Goal: Transaction & Acquisition: Purchase product/service

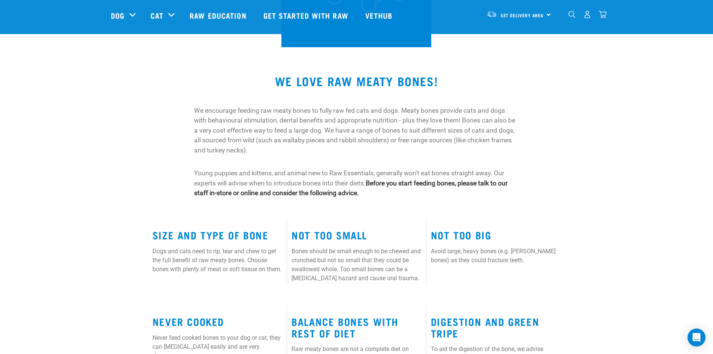
scroll to position [187, 0]
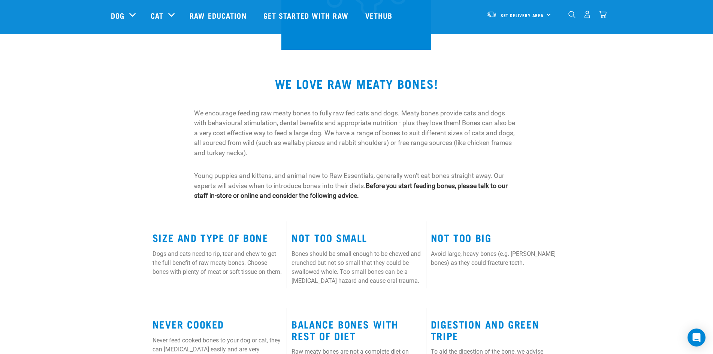
click at [171, 239] on h3 "Size and Type of Bone" at bounding box center [218, 238] width 130 height 12
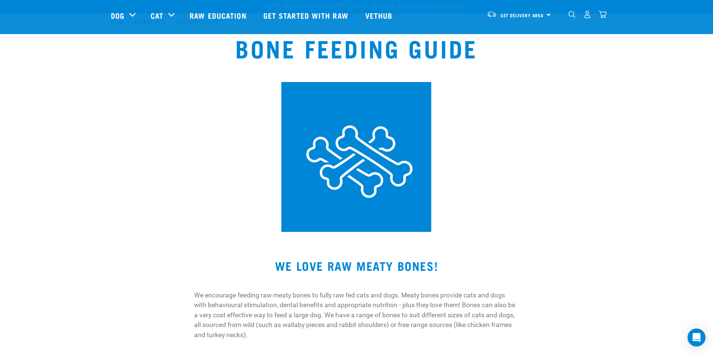
scroll to position [0, 0]
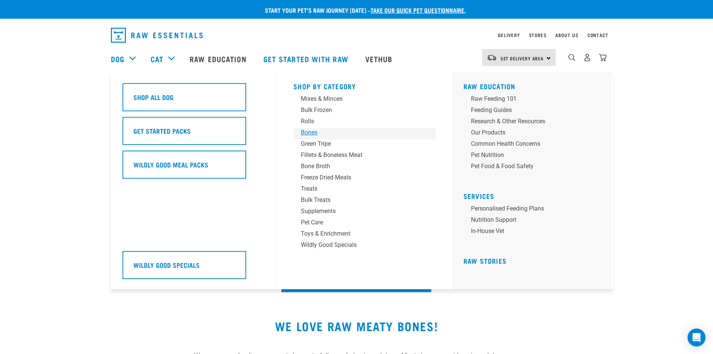
click at [314, 130] on div "Bones" at bounding box center [359, 132] width 117 height 9
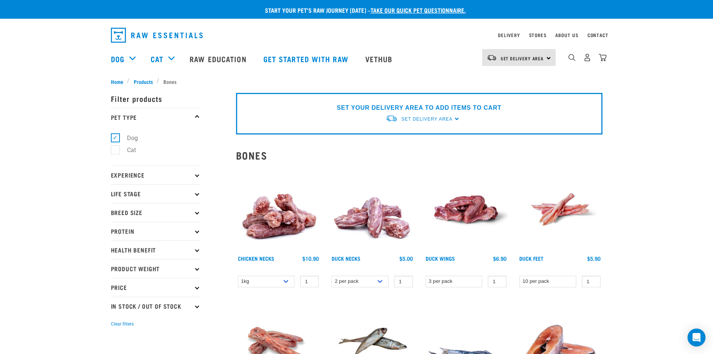
click at [197, 211] on icon at bounding box center [197, 212] width 4 height 4
click at [120, 257] on label "Large Dogs" at bounding box center [137, 257] width 45 height 9
click at [116, 257] on input "Large Dogs" at bounding box center [113, 256] width 5 height 5
checkbox input "true"
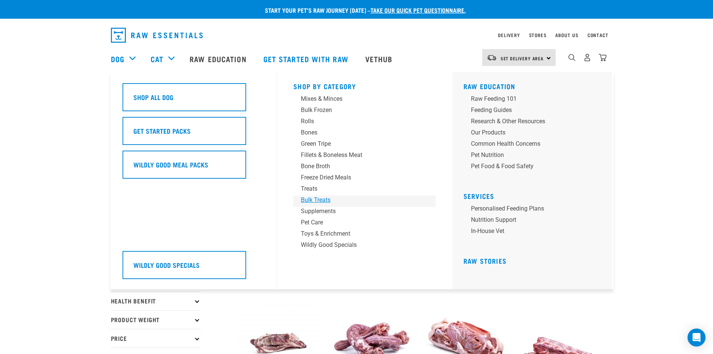
click at [306, 202] on div "Bulk Treats" at bounding box center [359, 200] width 117 height 9
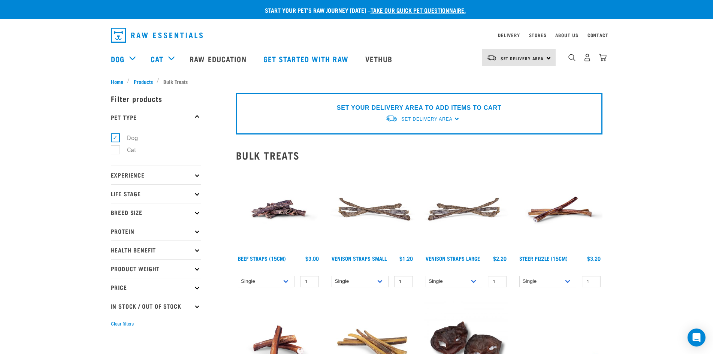
click at [193, 266] on p "Product Weight" at bounding box center [156, 268] width 90 height 19
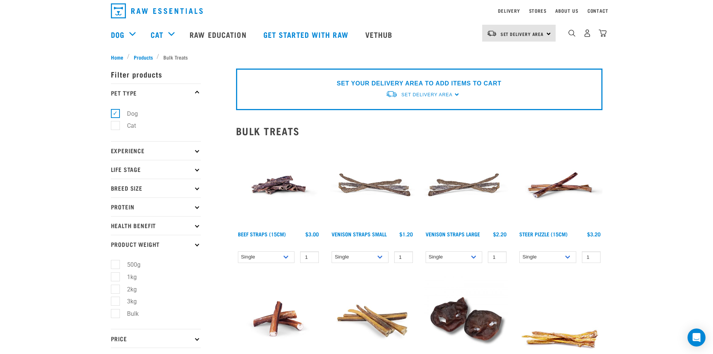
scroll to position [37, 0]
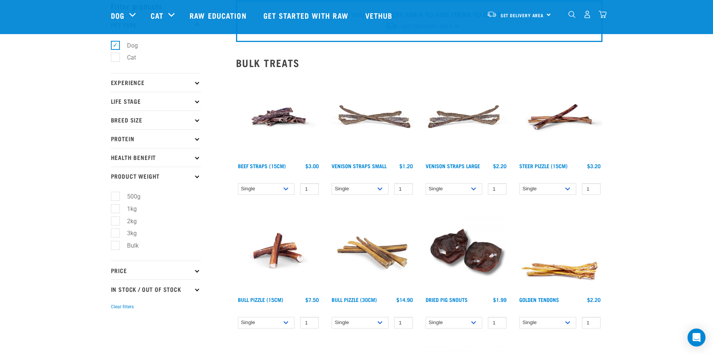
click at [118, 247] on label "Bulk" at bounding box center [128, 245] width 27 height 9
click at [116, 247] on input "Bulk" at bounding box center [113, 244] width 5 height 5
checkbox input "true"
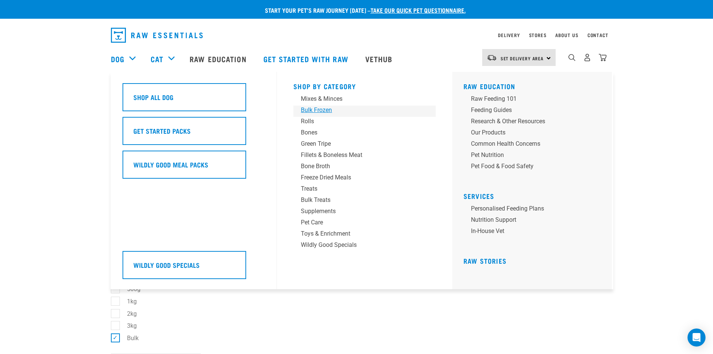
click at [318, 107] on div "Bulk Frozen" at bounding box center [359, 110] width 117 height 9
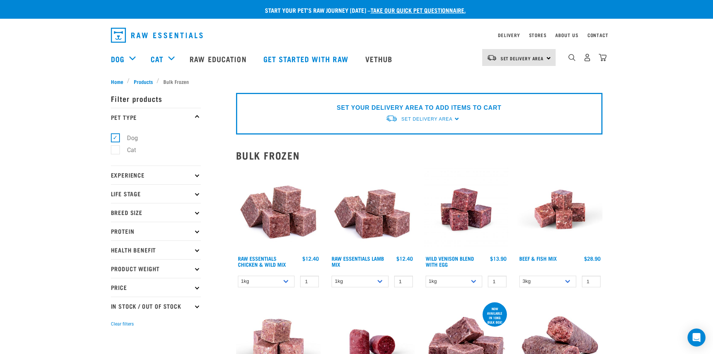
click at [550, 64] on div "Set Delivery Area [GEOGRAPHIC_DATA]" at bounding box center [518, 57] width 73 height 17
click at [511, 92] on link "[GEOGRAPHIC_DATA]" at bounding box center [518, 95] width 72 height 16
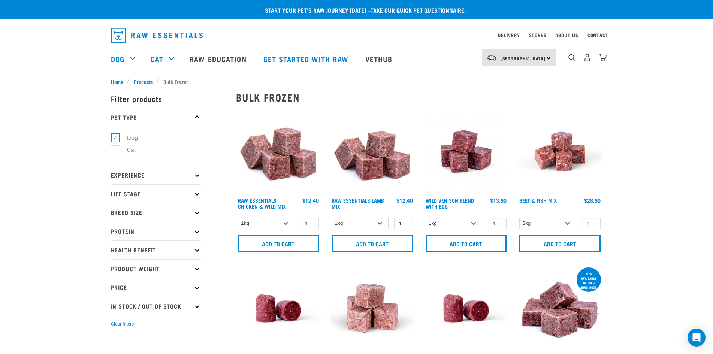
click at [192, 269] on p "Product Weight" at bounding box center [156, 268] width 90 height 19
click at [117, 337] on label "Bulk" at bounding box center [128, 338] width 27 height 9
click at [116, 337] on input "Bulk" at bounding box center [113, 337] width 5 height 5
checkbox input "true"
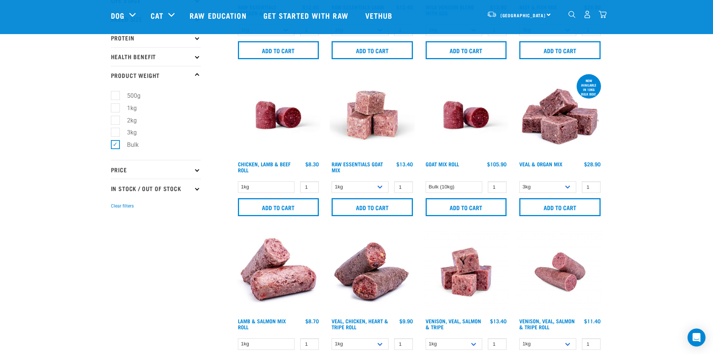
scroll to position [150, 0]
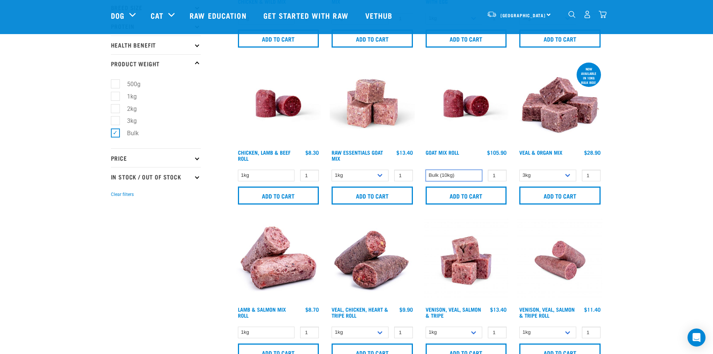
click at [470, 176] on select "Bulk (10kg)" at bounding box center [454, 176] width 57 height 12
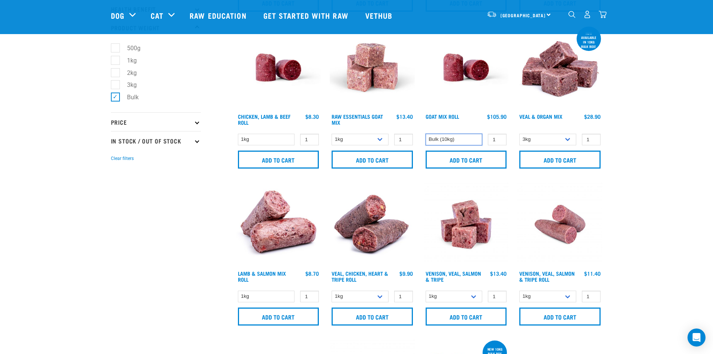
scroll to position [187, 0]
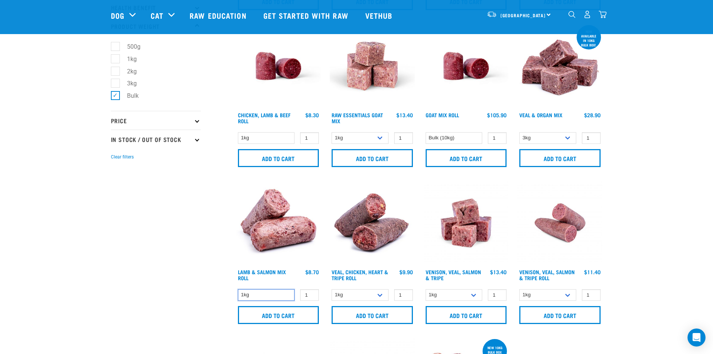
click at [277, 296] on select "1kg" at bounding box center [266, 295] width 57 height 12
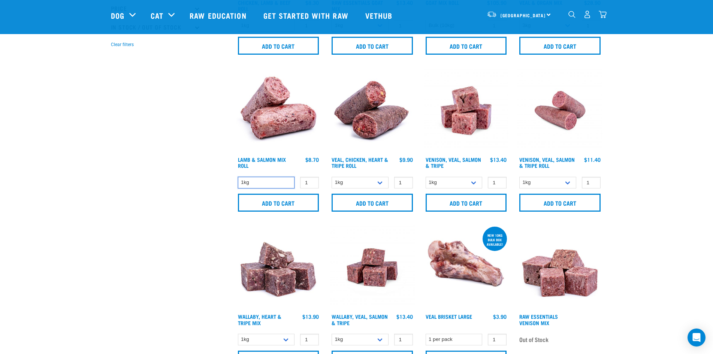
scroll to position [337, 0]
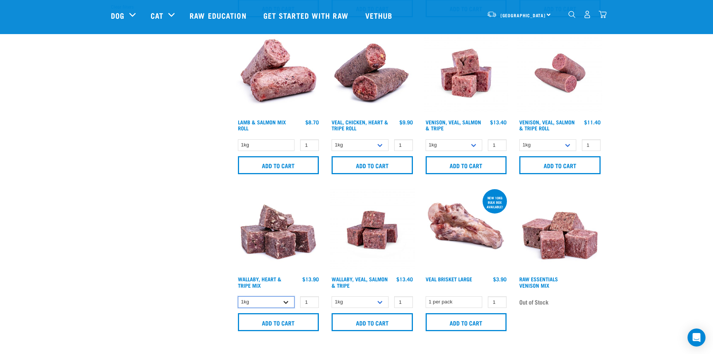
click at [262, 300] on select "1kg 3kg" at bounding box center [266, 302] width 57 height 12
click at [263, 300] on select "1kg 3kg" at bounding box center [266, 302] width 57 height 12
click at [272, 141] on select "1kg" at bounding box center [266, 145] width 57 height 12
drag, startPoint x: 272, startPoint y: 141, endPoint x: 332, endPoint y: 145, distance: 60.1
click at [272, 141] on select "1kg" at bounding box center [266, 145] width 57 height 12
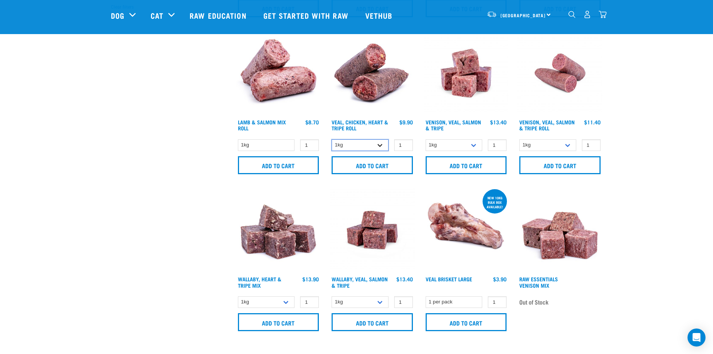
click at [367, 144] on select "1kg Bulk (10kg) Bulk (20kg)" at bounding box center [360, 145] width 57 height 12
click at [456, 145] on select "1kg 3kg Bulk (18kg)" at bounding box center [454, 145] width 57 height 12
click at [553, 149] on select "1kg Bulk (10kg)" at bounding box center [547, 145] width 57 height 12
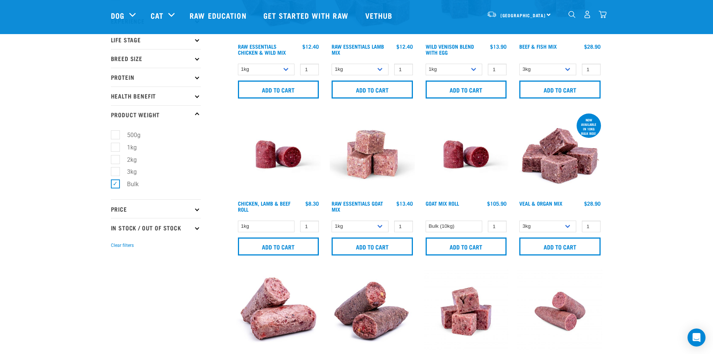
scroll to position [112, 0]
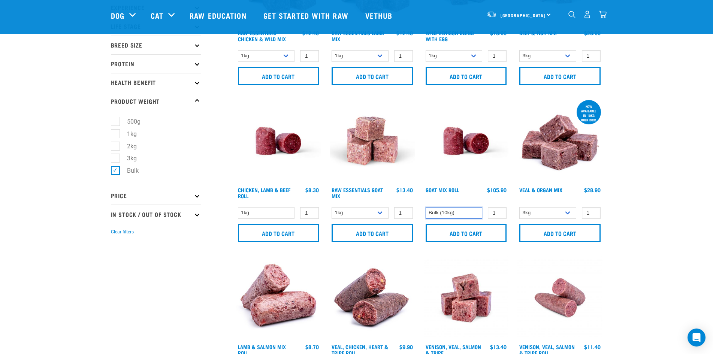
click at [456, 216] on select "Bulk (10kg)" at bounding box center [454, 213] width 57 height 12
click at [367, 215] on select "1kg 3kg Bulk (10kg)" at bounding box center [360, 213] width 57 height 12
click at [357, 192] on link "Raw Essentials Goat Mix" at bounding box center [357, 192] width 51 height 9
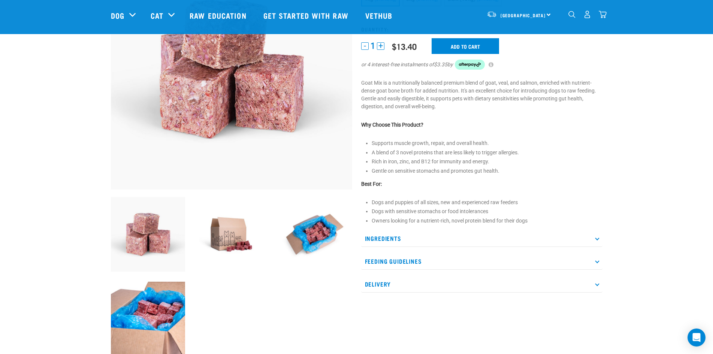
scroll to position [112, 0]
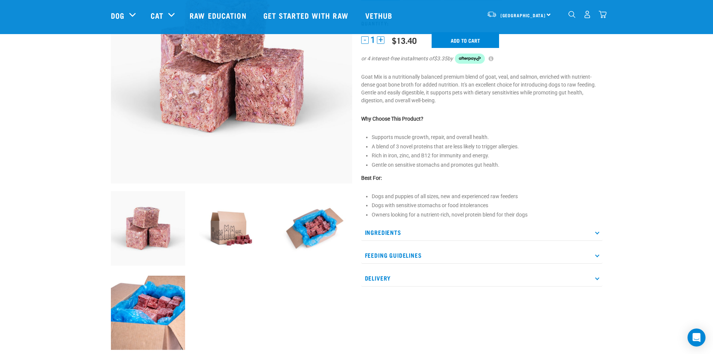
click at [431, 234] on p "Ingredients" at bounding box center [481, 232] width 241 height 17
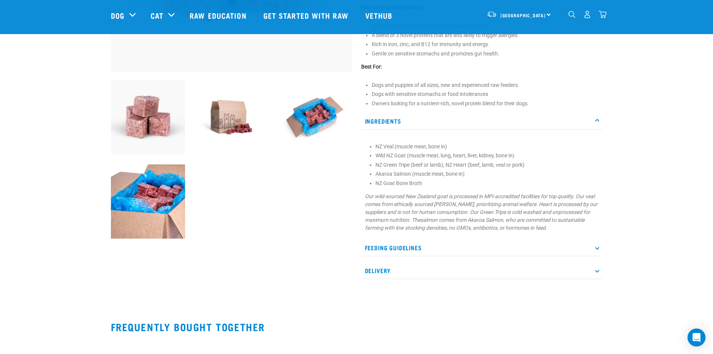
scroll to position [225, 0]
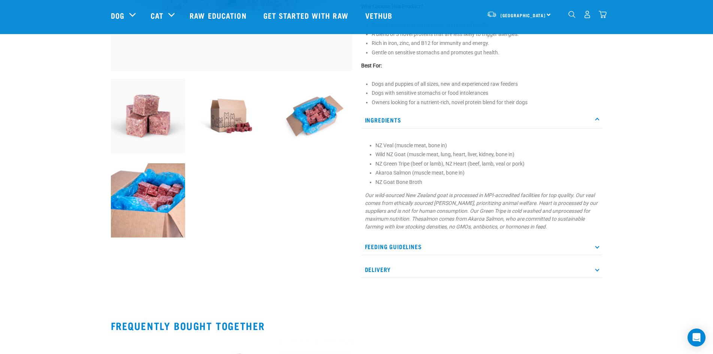
click at [532, 254] on p "Feeding Guidelines" at bounding box center [481, 246] width 241 height 17
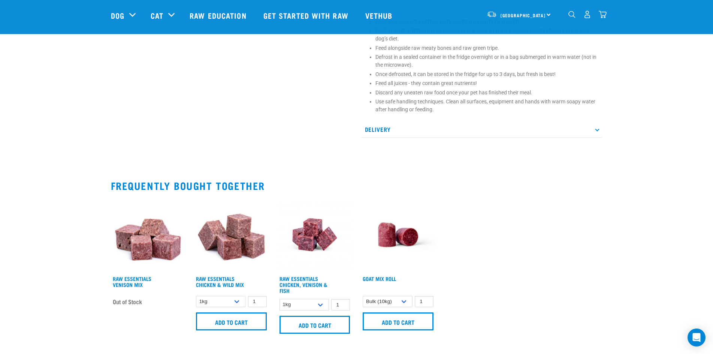
scroll to position [487, 0]
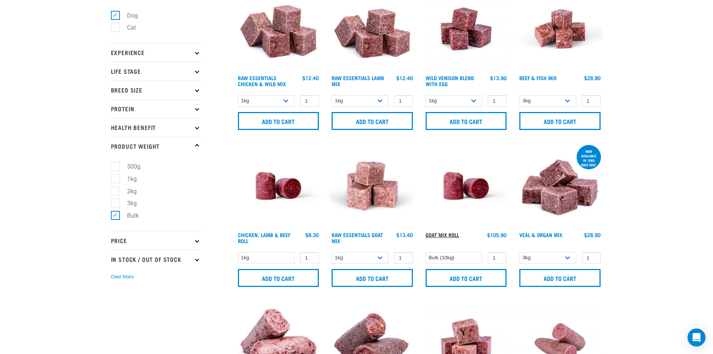
click at [449, 236] on link "Goat Mix Roll" at bounding box center [442, 234] width 33 height 3
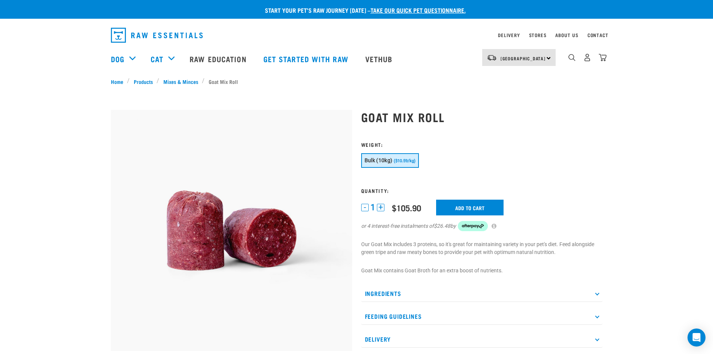
drag, startPoint x: 394, startPoint y: 296, endPoint x: 406, endPoint y: 295, distance: 11.6
click at [395, 296] on p "Ingredients" at bounding box center [481, 293] width 241 height 17
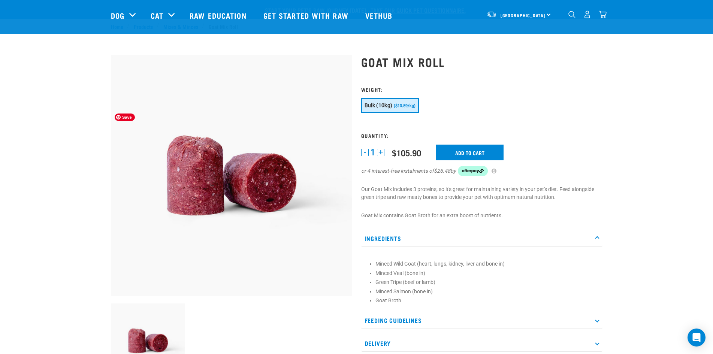
scroll to position [150, 0]
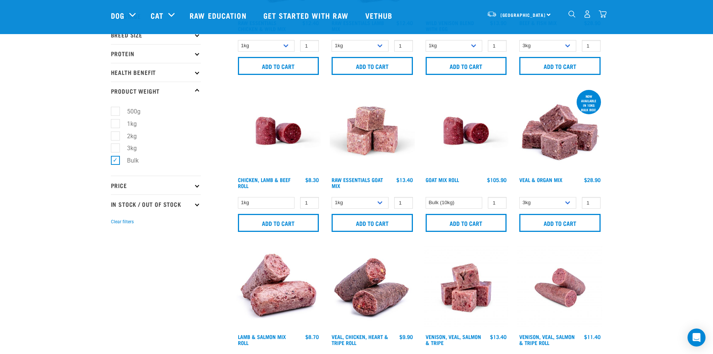
scroll to position [10, 0]
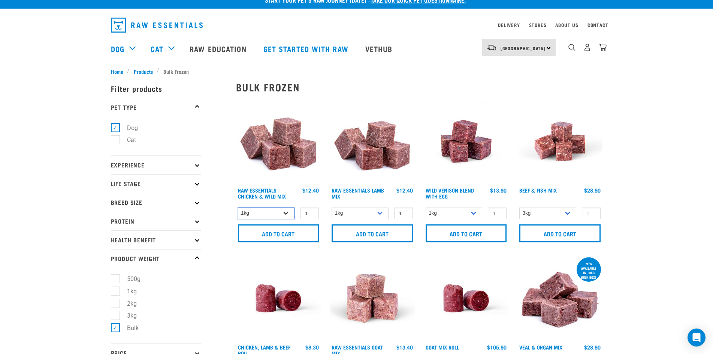
click at [286, 210] on select "1kg 3kg Bulk (20kg)" at bounding box center [266, 214] width 57 height 12
select select "731"
click at [238, 208] on select "1kg 3kg Bulk (20kg)" at bounding box center [266, 214] width 57 height 12
click at [365, 212] on select "1kg 3kg" at bounding box center [360, 214] width 57 height 12
drag, startPoint x: 365, startPoint y: 212, endPoint x: 421, endPoint y: 215, distance: 55.9
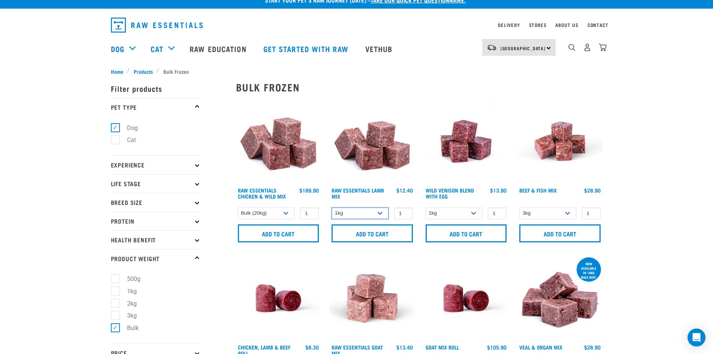
click at [365, 212] on select "1kg 3kg" at bounding box center [360, 214] width 57 height 12
click at [444, 214] on select "1kg 3kg Bulk (10kg)" at bounding box center [454, 214] width 57 height 12
select select "50722"
click at [426, 208] on select "1kg 3kg Bulk (10kg)" at bounding box center [454, 214] width 57 height 12
click at [562, 215] on select "3kg Bulk (10kg)" at bounding box center [547, 214] width 57 height 12
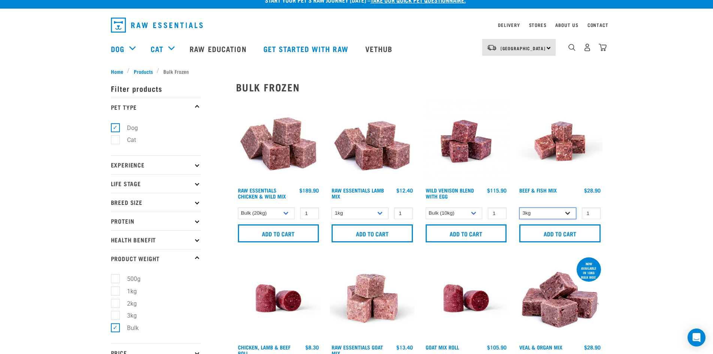
click at [519, 208] on select "3kg Bulk (10kg)" at bounding box center [547, 214] width 57 height 12
click at [549, 217] on select "3kg Bulk (10kg)" at bounding box center [547, 214] width 57 height 12
select select "435759"
click at [519, 208] on select "3kg Bulk (10kg)" at bounding box center [547, 214] width 57 height 12
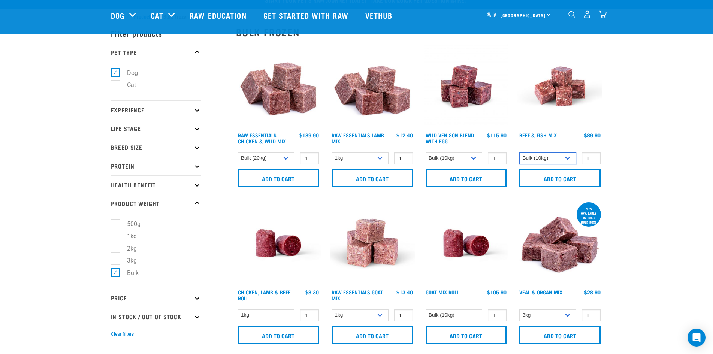
scroll to position [48, 0]
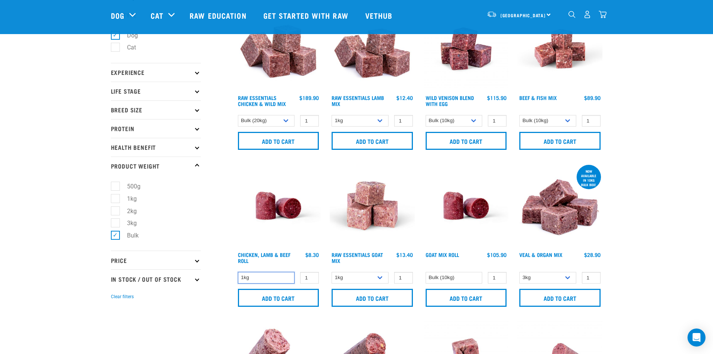
click at [267, 280] on select "1kg" at bounding box center [266, 278] width 57 height 12
click at [362, 279] on select "1kg 3kg Bulk (10kg)" at bounding box center [360, 278] width 57 height 12
click at [332, 272] on select "1kg 3kg Bulk (10kg)" at bounding box center [360, 278] width 57 height 12
click at [360, 279] on select "1kg 3kg Bulk (10kg)" at bounding box center [360, 278] width 57 height 12
select select "344957"
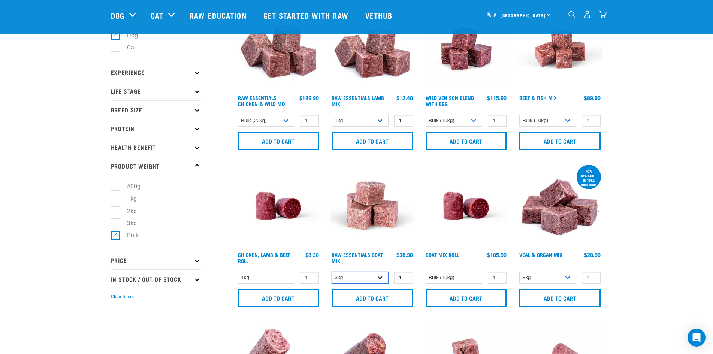
click at [332, 272] on select "1kg 3kg Bulk (10kg)" at bounding box center [360, 278] width 57 height 12
click at [434, 256] on link "Goat Mix Roll" at bounding box center [442, 254] width 33 height 3
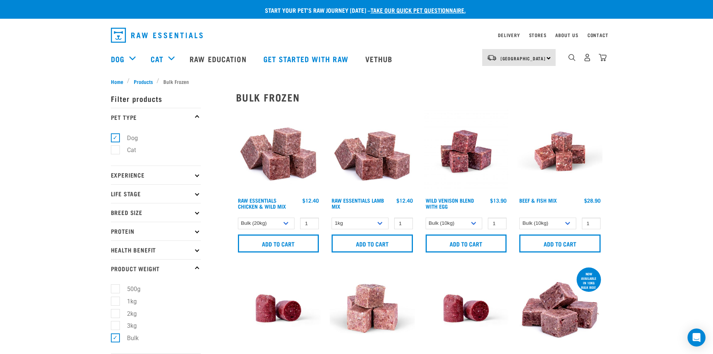
select select "731"
select select "50722"
select select "435759"
select select "344957"
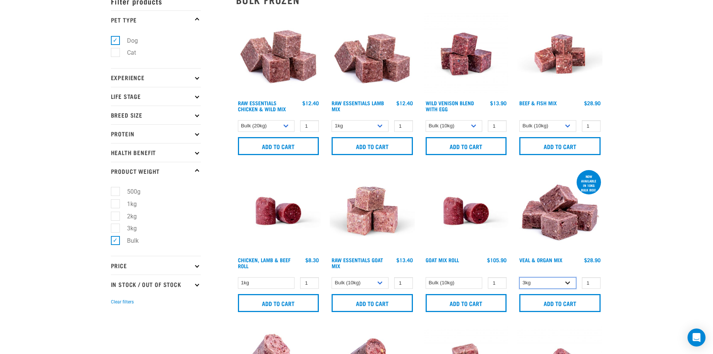
click at [538, 282] on select "3kg Bulk (10kg)" at bounding box center [547, 283] width 57 height 12
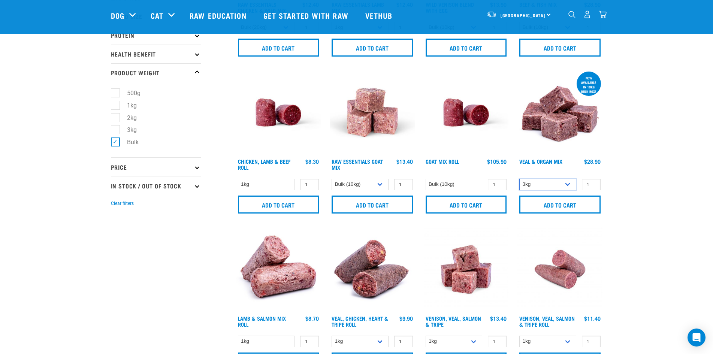
scroll to position [172, 0]
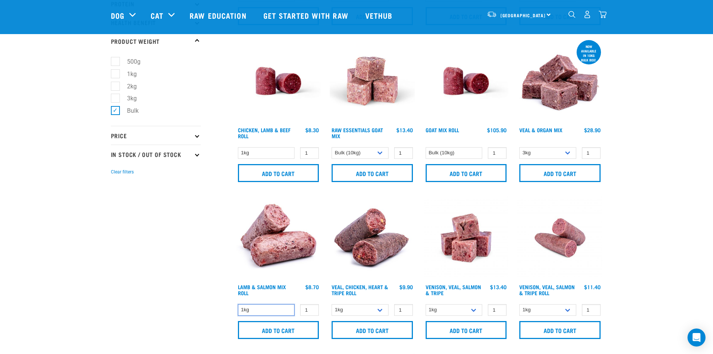
click at [257, 312] on select "1kg" at bounding box center [266, 310] width 57 height 12
click at [360, 310] on select "1kg Bulk (10kg) Bulk (20kg)" at bounding box center [360, 310] width 57 height 12
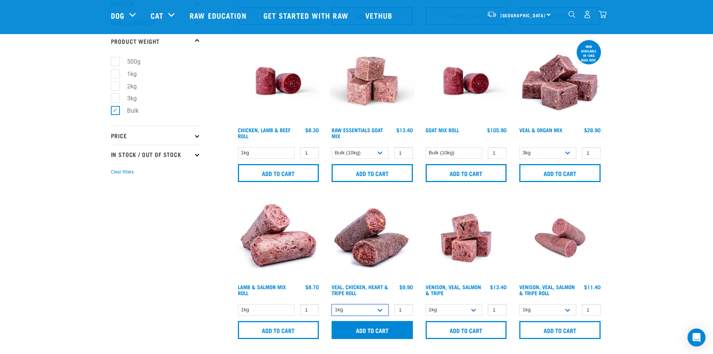
select select "691888"
click at [332, 304] on select "1kg Bulk (10kg) Bulk (20kg)" at bounding box center [360, 310] width 57 height 12
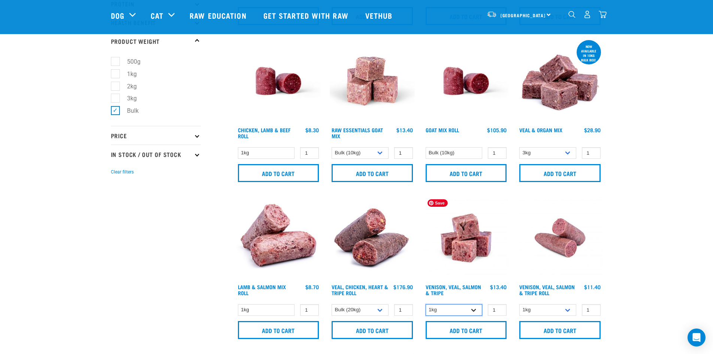
click at [434, 311] on select "1kg 3kg Bulk (18kg)" at bounding box center [454, 310] width 57 height 12
select select "327935"
click at [426, 304] on select "1kg 3kg Bulk (18kg)" at bounding box center [454, 310] width 57 height 12
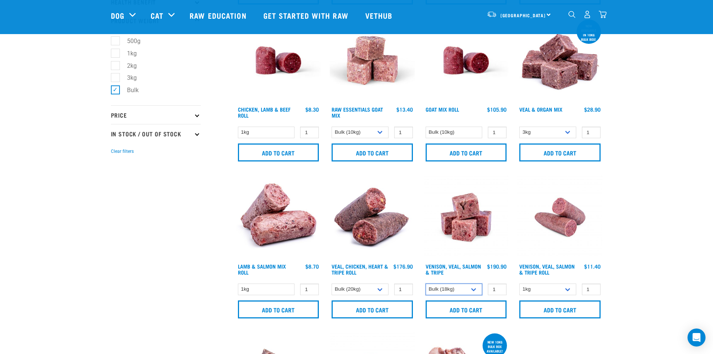
scroll to position [210, 0]
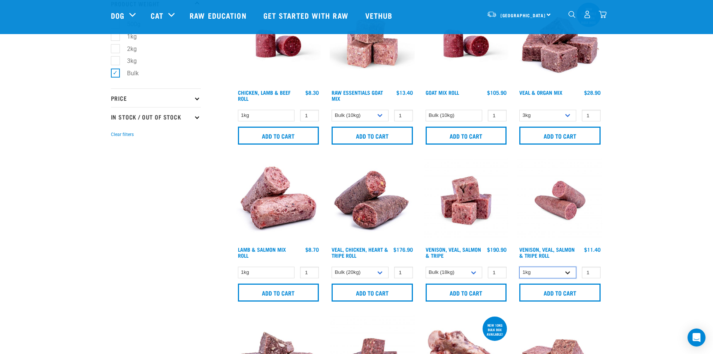
click at [535, 274] on select "1kg Bulk (10kg)" at bounding box center [547, 273] width 57 height 12
select select "336057"
click at [519, 267] on select "1kg Bulk (10kg)" at bounding box center [547, 273] width 57 height 12
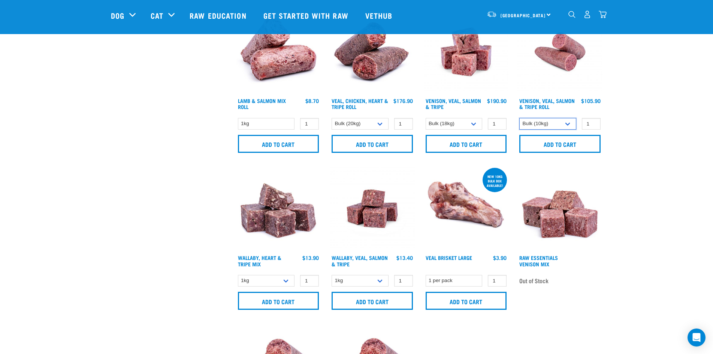
scroll to position [360, 0]
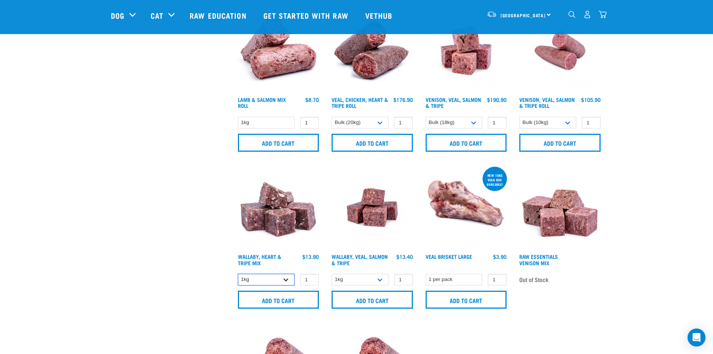
click at [263, 277] on select "1kg 3kg" at bounding box center [266, 280] width 57 height 12
drag, startPoint x: 263, startPoint y: 277, endPoint x: 288, endPoint y: 278, distance: 25.5
click at [263, 277] on select "1kg 3kg" at bounding box center [266, 280] width 57 height 12
click at [340, 280] on select "1kg 3kg Bulk (18kg)" at bounding box center [360, 280] width 57 height 12
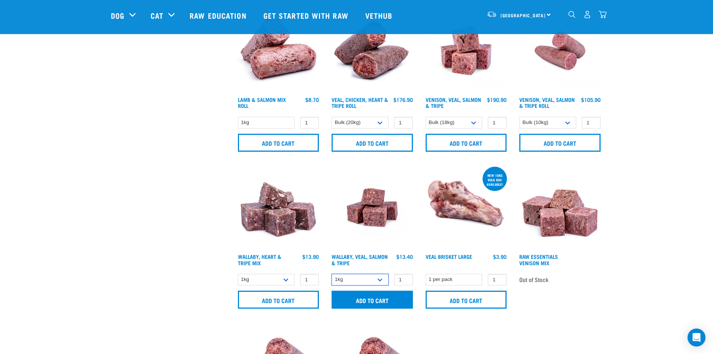
select select "278010"
click at [332, 274] on select "1kg 3kg Bulk (18kg)" at bounding box center [360, 280] width 57 height 12
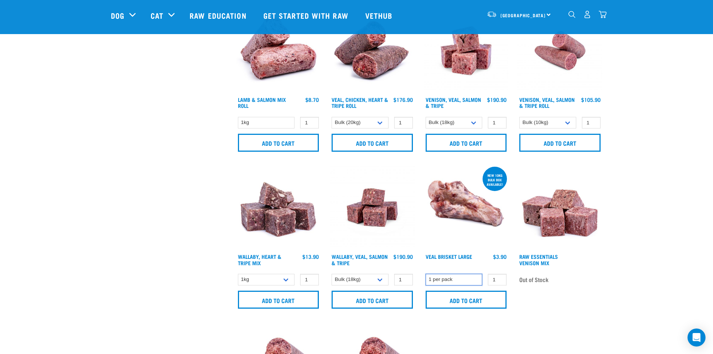
click at [449, 279] on select "1 per pack" at bounding box center [454, 280] width 57 height 12
drag, startPoint x: 449, startPoint y: 279, endPoint x: 454, endPoint y: 278, distance: 4.7
click at [449, 279] on select "1 per pack" at bounding box center [454, 280] width 57 height 12
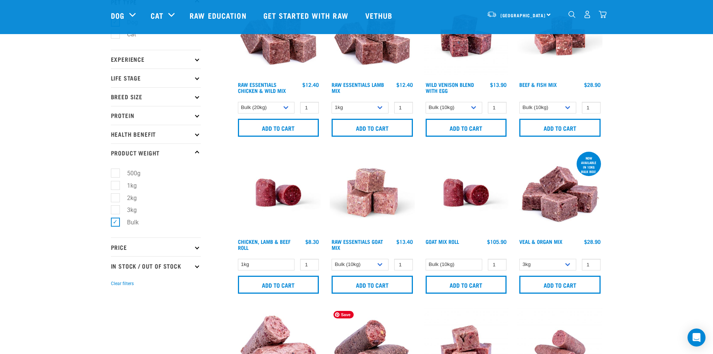
scroll to position [60, 0]
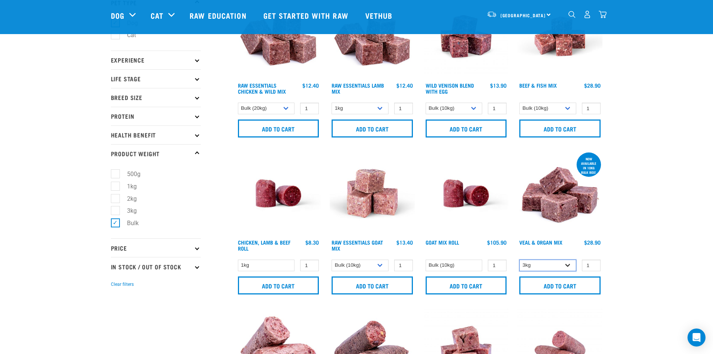
click at [529, 266] on select "3kg Bulk (10kg)" at bounding box center [547, 266] width 57 height 12
drag, startPoint x: 529, startPoint y: 266, endPoint x: 489, endPoint y: 264, distance: 39.4
click at [529, 266] on select "3kg Bulk (10kg)" at bounding box center [547, 266] width 57 height 12
click at [268, 264] on select "1kg" at bounding box center [266, 266] width 57 height 12
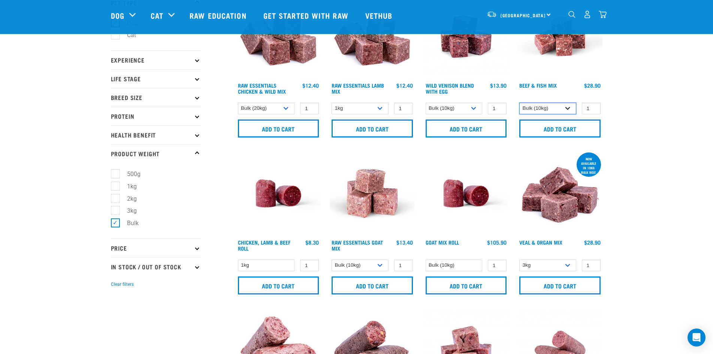
click at [528, 109] on select "3kg Bulk (10kg)" at bounding box center [547, 109] width 57 height 12
click at [466, 111] on select "1kg 3kg Bulk (10kg)" at bounding box center [454, 109] width 57 height 12
click at [466, 112] on select "1kg 3kg Bulk (10kg)" at bounding box center [454, 109] width 57 height 12
click at [348, 105] on select "1kg 3kg" at bounding box center [360, 109] width 57 height 12
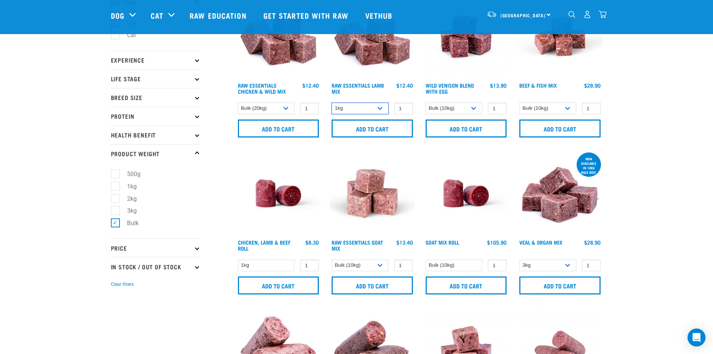
drag, startPoint x: 350, startPoint y: 105, endPoint x: 257, endPoint y: 101, distance: 93.4
click at [350, 105] on select "1kg 3kg" at bounding box center [360, 109] width 57 height 12
click at [272, 109] on select "1kg 3kg Bulk (20kg)" at bounding box center [266, 109] width 57 height 12
click at [238, 103] on select "1kg 3kg Bulk (20kg)" at bounding box center [266, 109] width 57 height 12
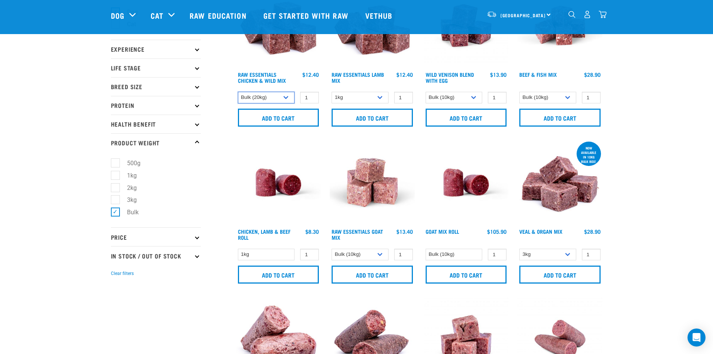
scroll to position [75, 0]
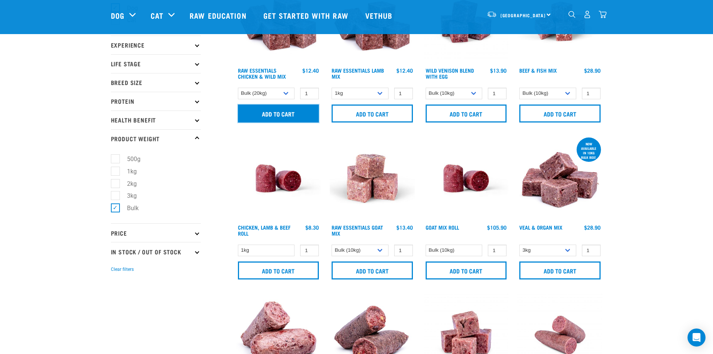
click at [286, 115] on input "Add to cart" at bounding box center [278, 114] width 81 height 18
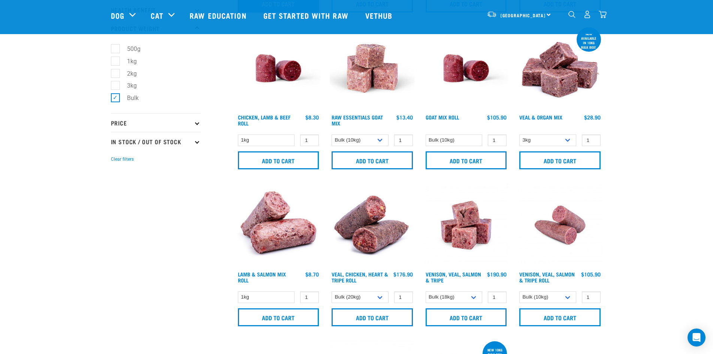
scroll to position [187, 0]
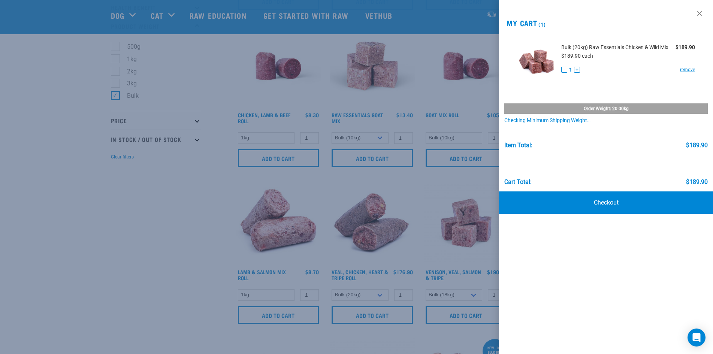
click at [363, 316] on div at bounding box center [356, 177] width 713 height 354
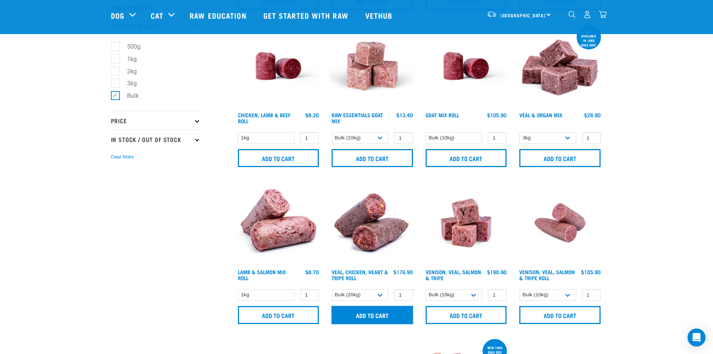
click at [364, 317] on input "Add to cart" at bounding box center [372, 315] width 81 height 18
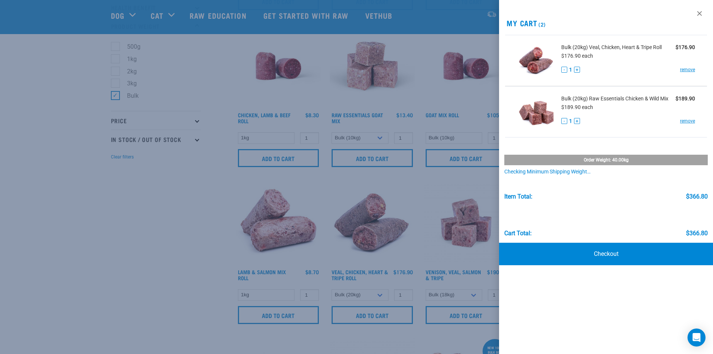
click at [175, 233] on div at bounding box center [356, 177] width 713 height 354
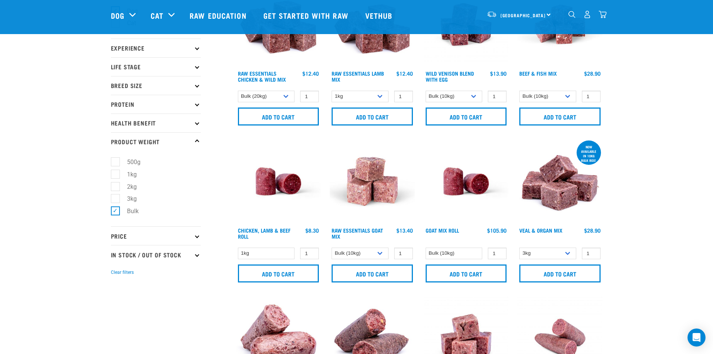
scroll to position [0, 0]
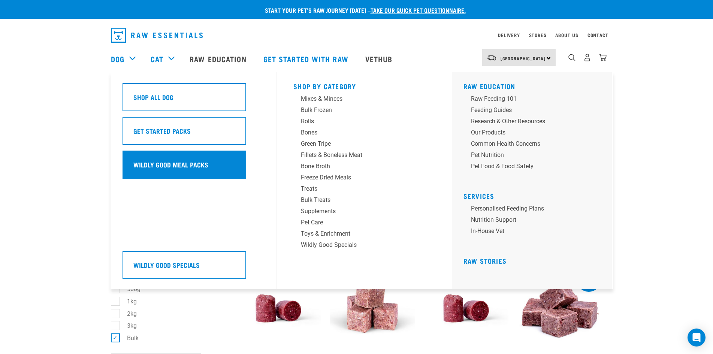
click at [187, 171] on div "Wildly Good Meal Packs" at bounding box center [185, 165] width 124 height 28
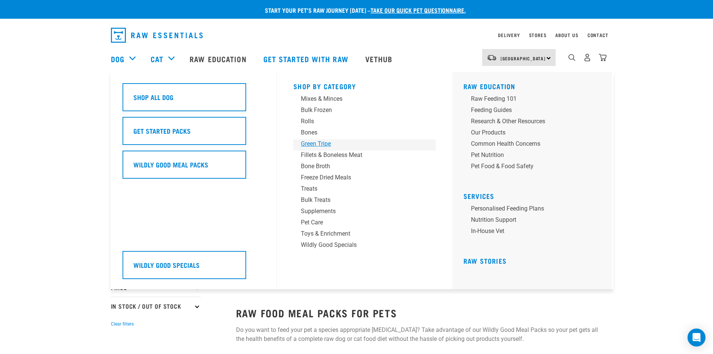
click at [334, 143] on div "Green Tripe" at bounding box center [359, 143] width 117 height 9
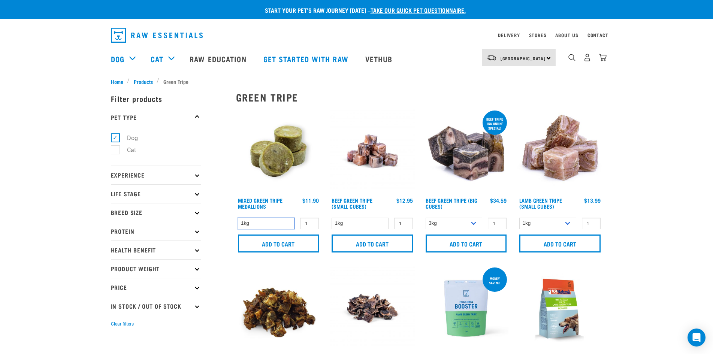
click at [269, 225] on select "1kg" at bounding box center [266, 224] width 57 height 12
click at [269, 224] on select "1kg" at bounding box center [266, 224] width 57 height 12
click at [346, 223] on select "1kg" at bounding box center [360, 224] width 57 height 12
click at [347, 223] on select "1kg" at bounding box center [360, 224] width 57 height 12
click at [452, 223] on select "3kg Bulk (10kg)" at bounding box center [454, 224] width 57 height 12
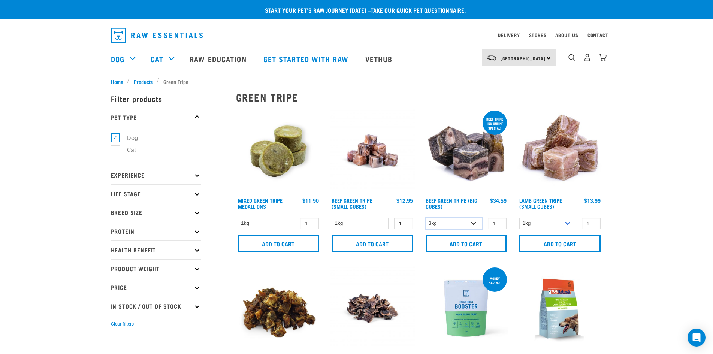
click at [452, 223] on select "3kg Bulk (10kg)" at bounding box center [454, 224] width 57 height 12
click at [442, 223] on select "3kg Bulk (10kg)" at bounding box center [454, 224] width 57 height 12
select select "344958"
click at [426, 218] on select "3kg Bulk (10kg)" at bounding box center [454, 224] width 57 height 12
click at [549, 220] on select "1kg 3kg" at bounding box center [547, 224] width 57 height 12
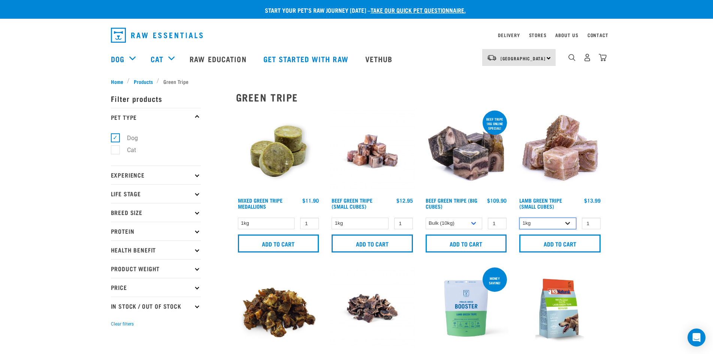
select select "344959"
click at [519, 218] on select "1kg 3kg" at bounding box center [547, 224] width 57 height 12
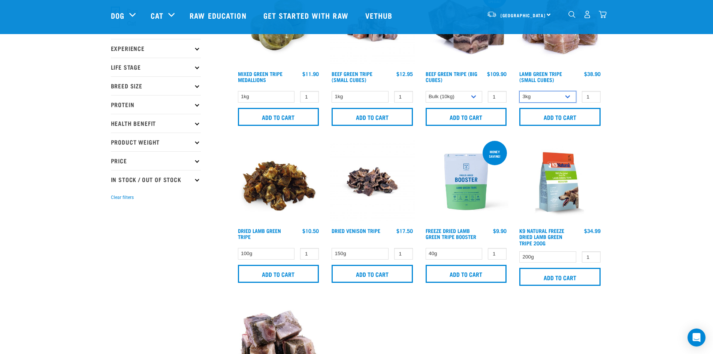
scroll to position [75, 0]
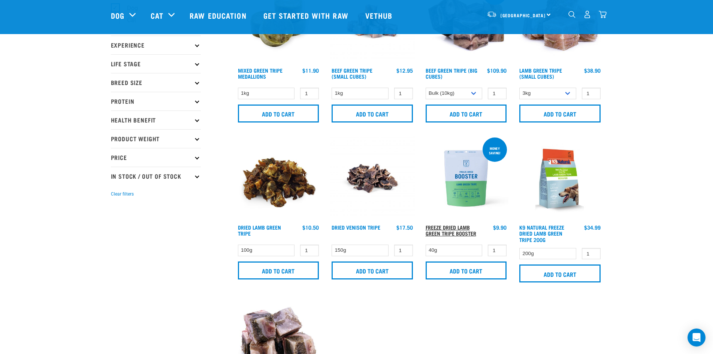
click at [462, 230] on link "Freeze Dried Lamb Green Tripe Booster" at bounding box center [451, 230] width 51 height 9
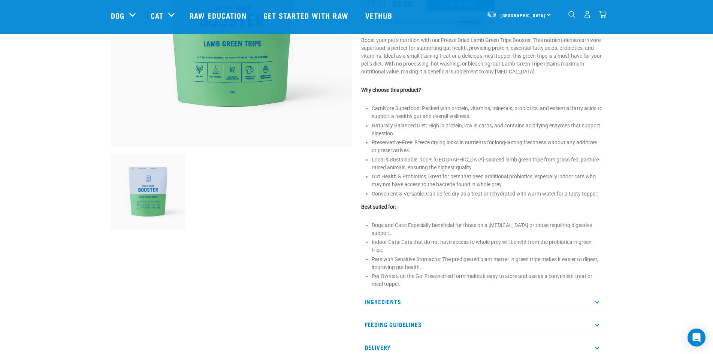
scroll to position [150, 0]
click at [400, 316] on p "Feeding Guidelines" at bounding box center [481, 324] width 241 height 17
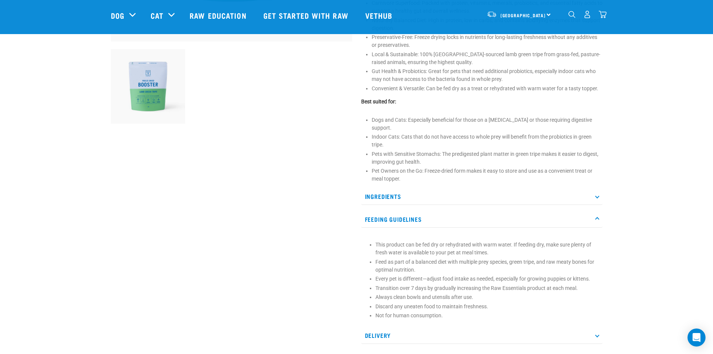
scroll to position [300, 0]
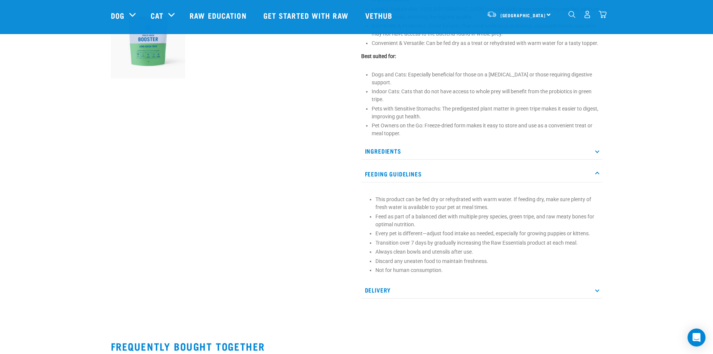
click at [413, 143] on p "Ingredients" at bounding box center [481, 151] width 241 height 17
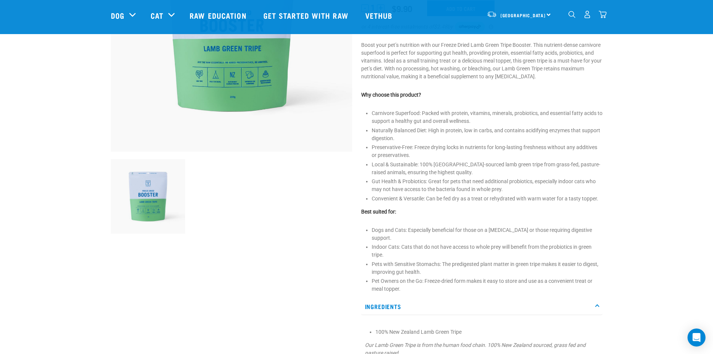
scroll to position [0, 0]
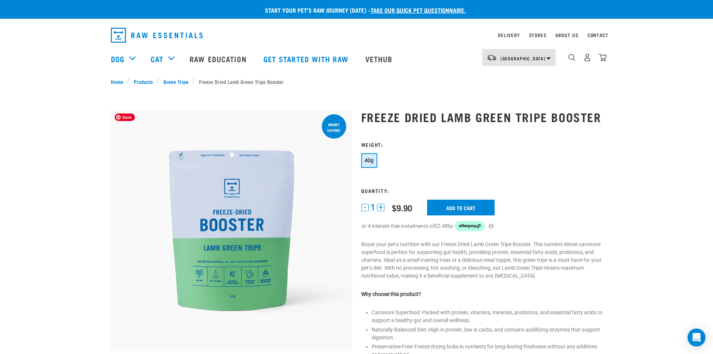
click at [176, 206] on img at bounding box center [231, 230] width 241 height 241
click at [209, 205] on img at bounding box center [231, 230] width 241 height 241
click at [482, 213] on input "Add to cart" at bounding box center [460, 208] width 67 height 16
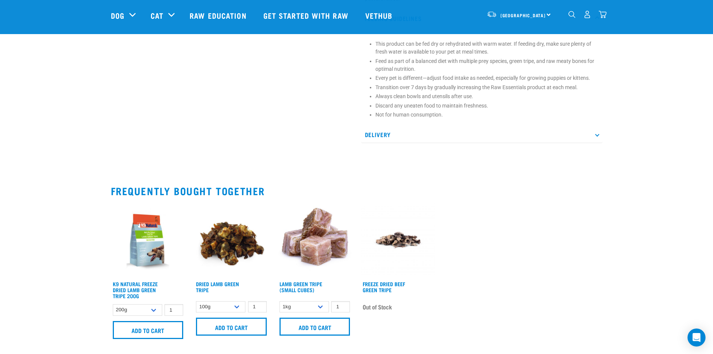
scroll to position [562, 0]
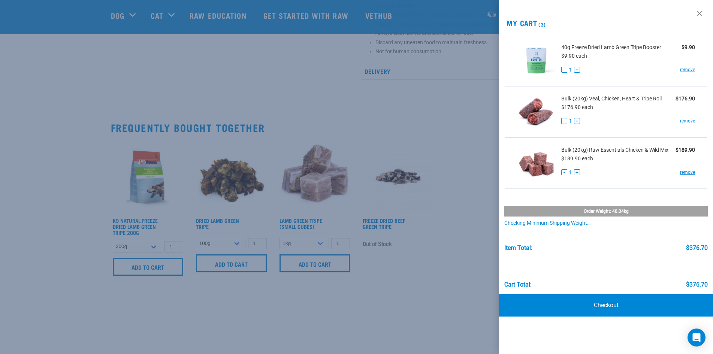
click at [153, 159] on div at bounding box center [356, 177] width 713 height 354
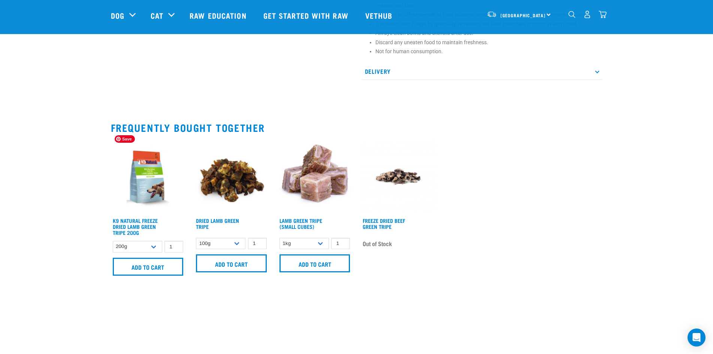
click at [153, 159] on img at bounding box center [148, 176] width 75 height 75
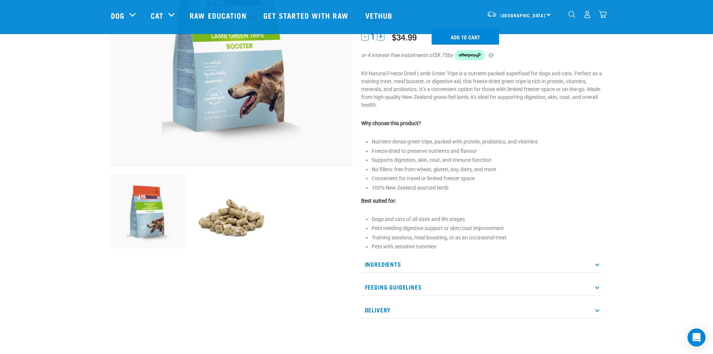
scroll to position [150, 0]
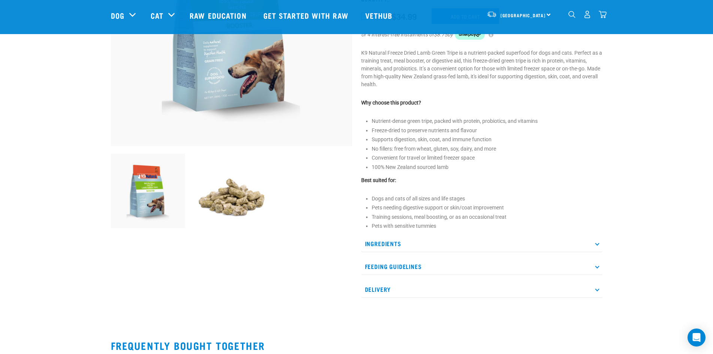
click at [593, 265] on p "Feeding Guidelines" at bounding box center [481, 266] width 241 height 17
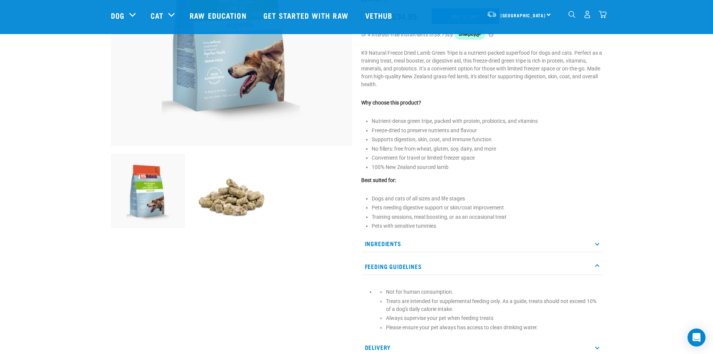
click at [597, 243] on icon at bounding box center [597, 244] width 4 height 4
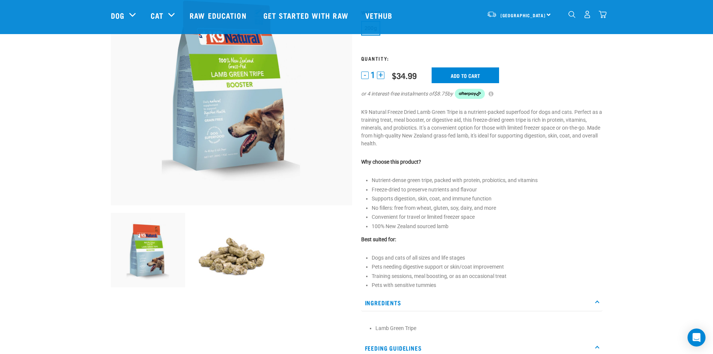
scroll to position [75, 0]
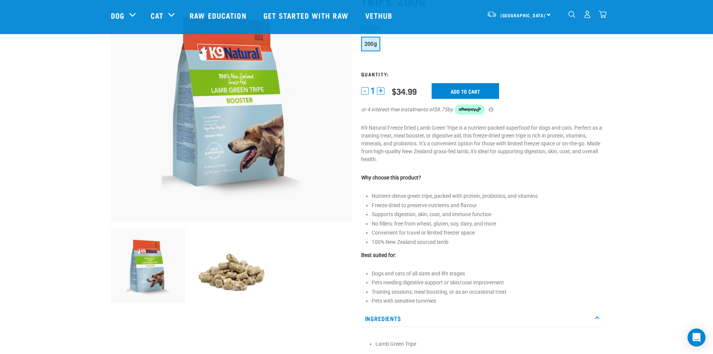
click at [239, 83] on img at bounding box center [231, 100] width 241 height 241
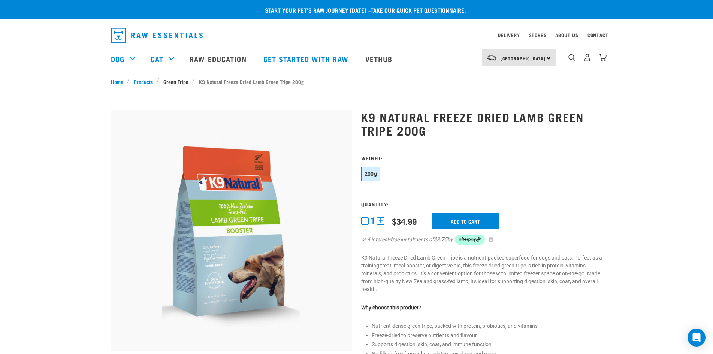
click at [183, 81] on link "Green Tripe" at bounding box center [175, 82] width 33 height 8
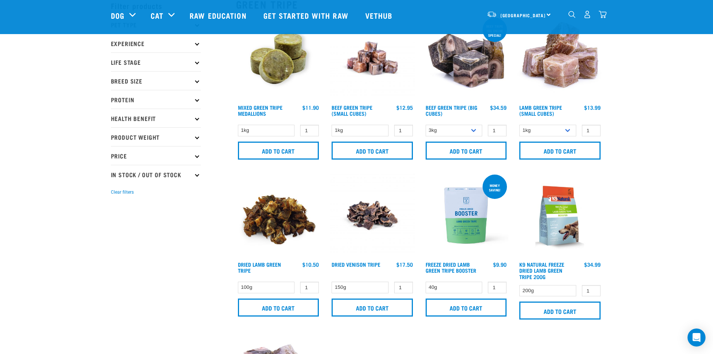
scroll to position [75, 0]
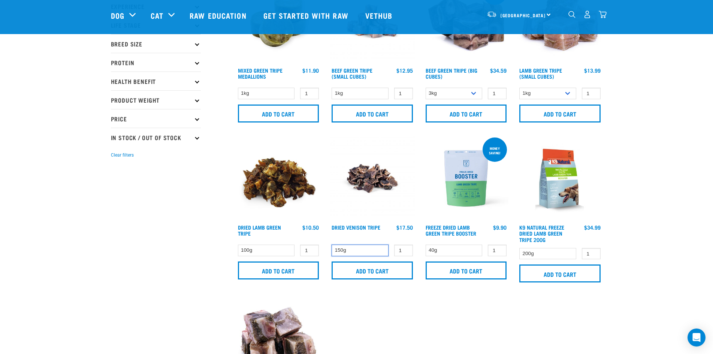
click at [363, 253] on select "150g" at bounding box center [360, 251] width 57 height 12
click at [273, 247] on select "100g" at bounding box center [266, 251] width 57 height 12
click at [272, 246] on select "100g" at bounding box center [266, 251] width 57 height 12
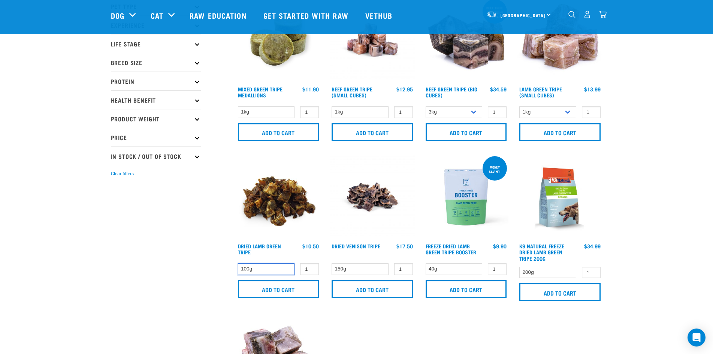
scroll to position [0, 0]
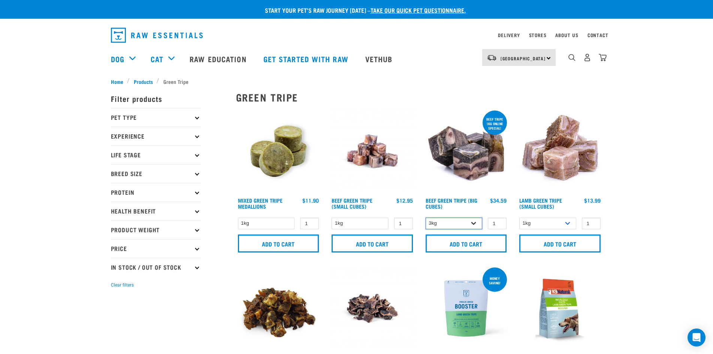
click at [448, 229] on select "3kg Bulk (10kg)" at bounding box center [454, 224] width 57 height 12
select select "344958"
click at [426, 218] on select "3kg Bulk (10kg)" at bounding box center [454, 224] width 57 height 12
click at [248, 225] on select "1kg" at bounding box center [266, 224] width 57 height 12
click at [311, 223] on input "2" at bounding box center [309, 224] width 19 height 12
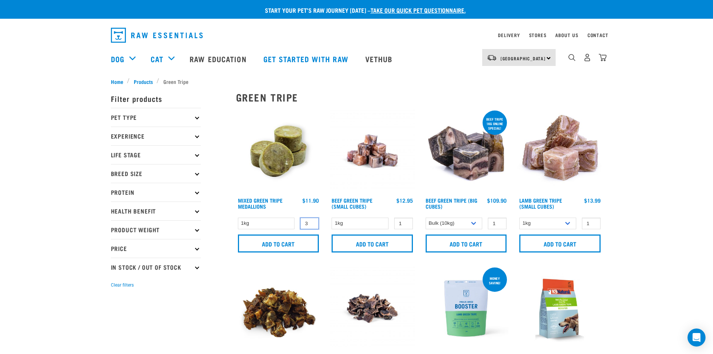
click at [311, 223] on input "3" at bounding box center [309, 224] width 19 height 12
click at [311, 223] on input "4" at bounding box center [309, 224] width 19 height 12
click at [311, 223] on input "5" at bounding box center [309, 224] width 19 height 12
click at [311, 223] on input "6" at bounding box center [309, 224] width 19 height 12
click at [311, 223] on input "7" at bounding box center [309, 224] width 19 height 12
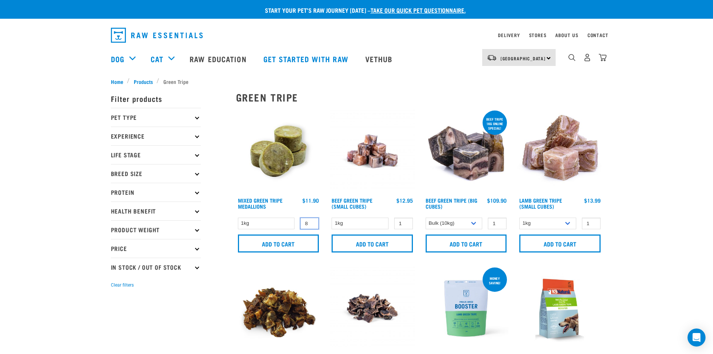
click at [312, 223] on input "8" at bounding box center [309, 224] width 19 height 12
click at [313, 223] on input "9" at bounding box center [309, 224] width 19 height 12
type input "10"
click at [310, 221] on input "10" at bounding box center [309, 224] width 19 height 12
click at [453, 201] on link "Beef Green Tripe (Big Cubes)" at bounding box center [452, 203] width 52 height 9
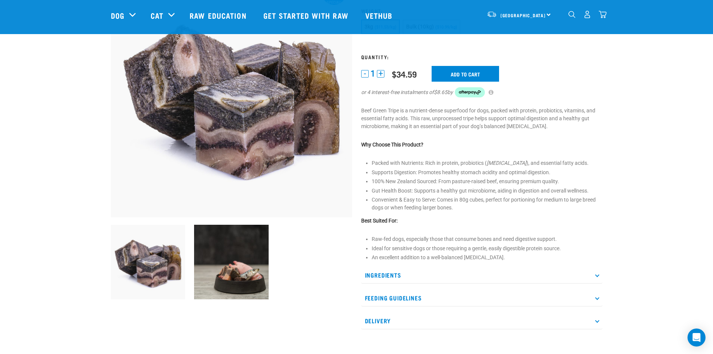
scroll to position [112, 0]
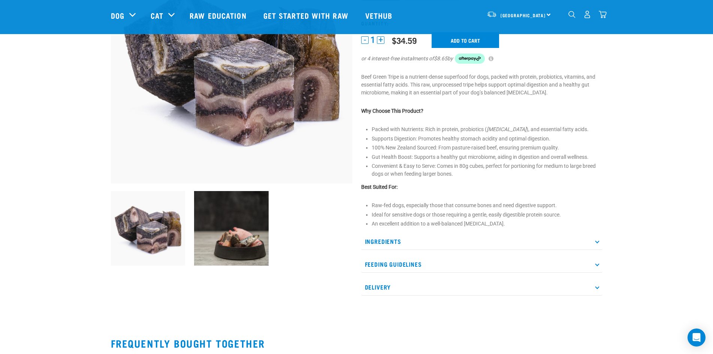
click at [379, 244] on p "Ingredients" at bounding box center [481, 241] width 241 height 17
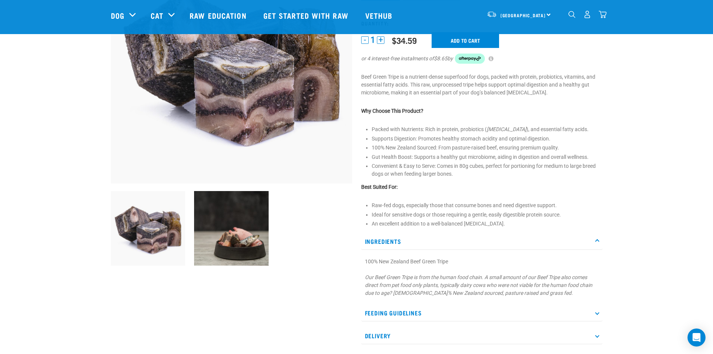
click at [380, 245] on p "Ingredients" at bounding box center [481, 241] width 241 height 17
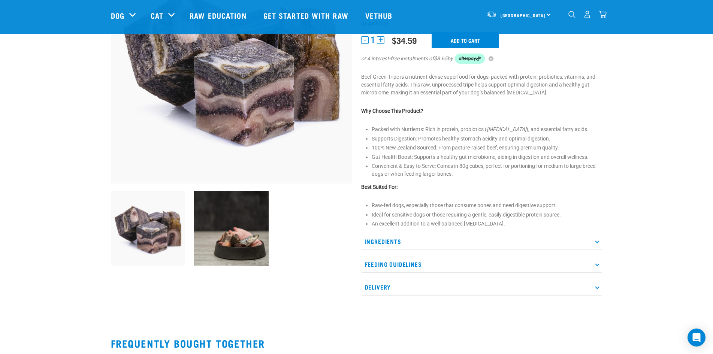
click at [387, 273] on p "Feeding Guidelines" at bounding box center [481, 264] width 241 height 17
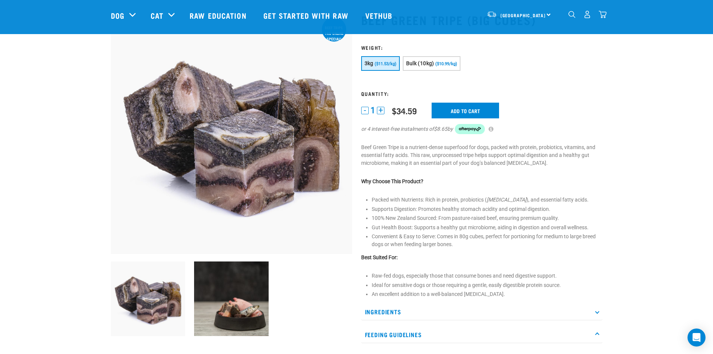
scroll to position [0, 0]
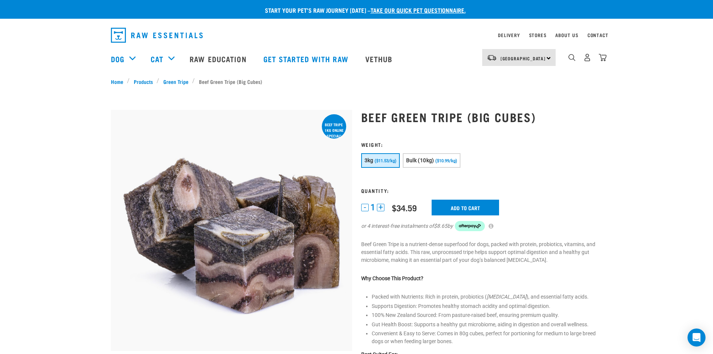
click at [386, 162] on span "($11.53/kg)" at bounding box center [386, 161] width 22 height 5
click at [430, 159] on span "Bulk (10kg)" at bounding box center [420, 160] width 28 height 6
click at [377, 154] on button "3kg ($11.53/kg)" at bounding box center [380, 160] width 39 height 15
click at [329, 110] on div at bounding box center [231, 110] width 241 height 0
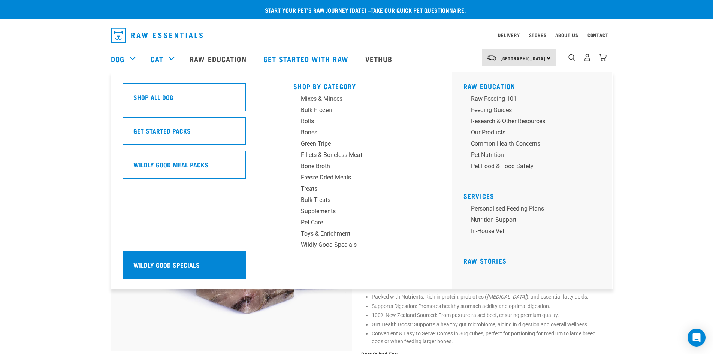
click at [154, 264] on h5 "Wildly Good Specials" at bounding box center [166, 265] width 66 height 10
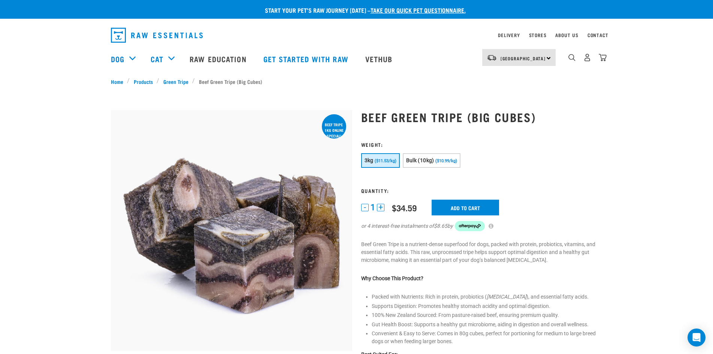
scroll to position [37, 0]
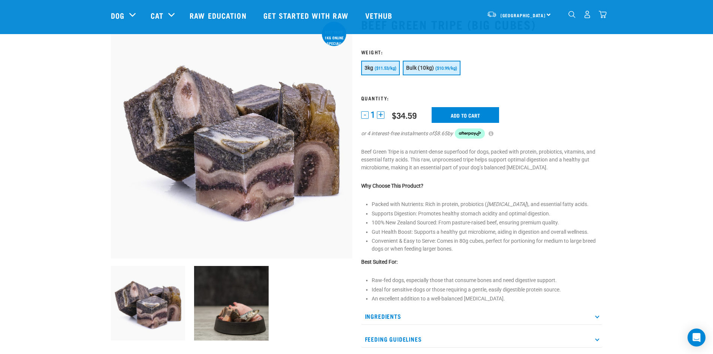
click at [433, 71] on span "Bulk (10kg)" at bounding box center [420, 68] width 28 height 6
click at [485, 113] on input "Add to cart" at bounding box center [469, 115] width 67 height 16
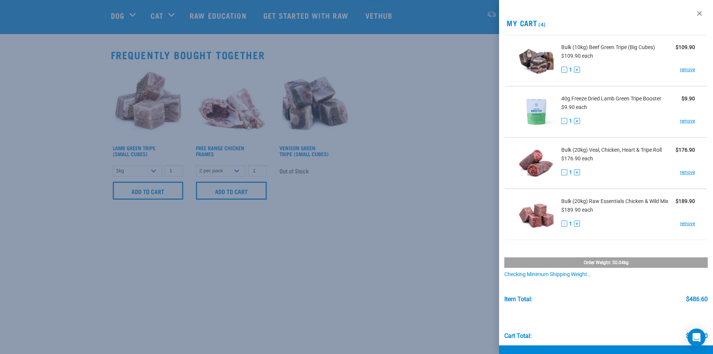
scroll to position [450, 0]
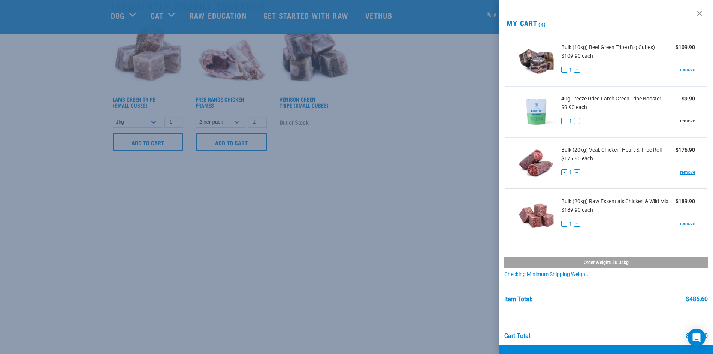
click at [682, 123] on link "remove" at bounding box center [687, 121] width 15 height 7
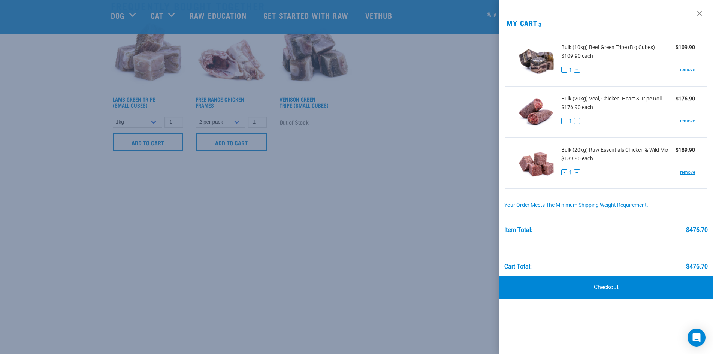
click at [441, 90] on div at bounding box center [356, 177] width 713 height 354
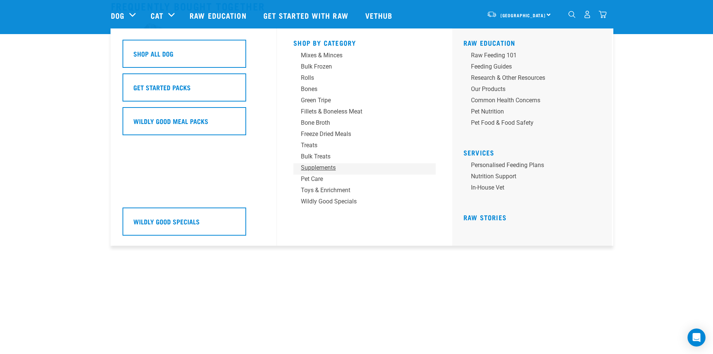
click at [314, 170] on div "Supplements" at bounding box center [359, 167] width 117 height 9
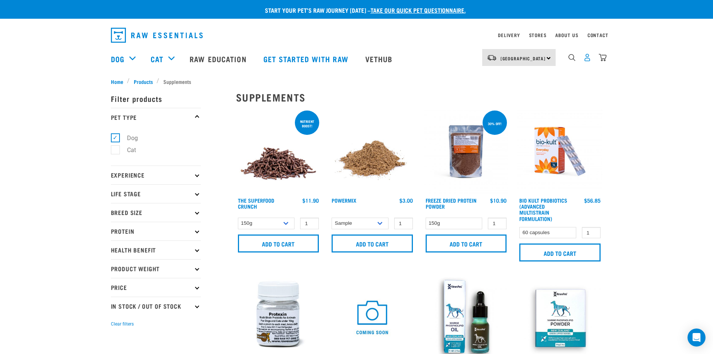
click at [586, 60] on img "dropdown navigation" at bounding box center [587, 58] width 8 height 8
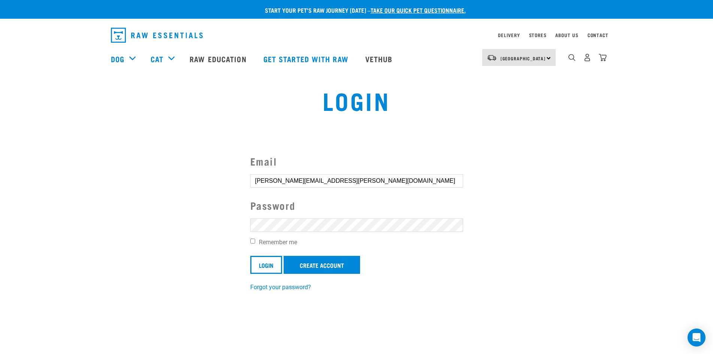
click at [252, 242] on input "Remember me" at bounding box center [252, 241] width 5 height 5
checkbox input "true"
click at [272, 267] on input "Login" at bounding box center [266, 265] width 32 height 18
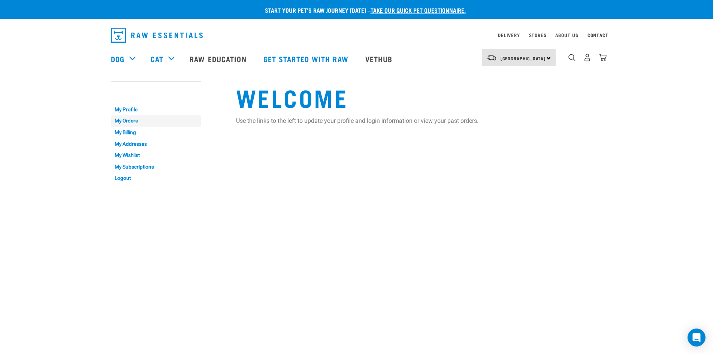
click at [123, 120] on link "My Orders" at bounding box center [156, 121] width 90 height 12
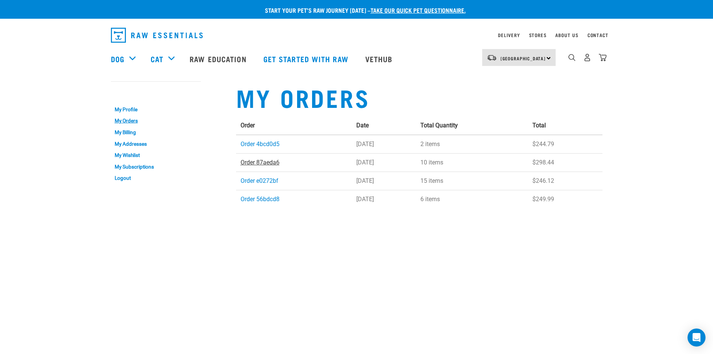
click at [252, 163] on link "Order 87aeda6" at bounding box center [260, 162] width 39 height 7
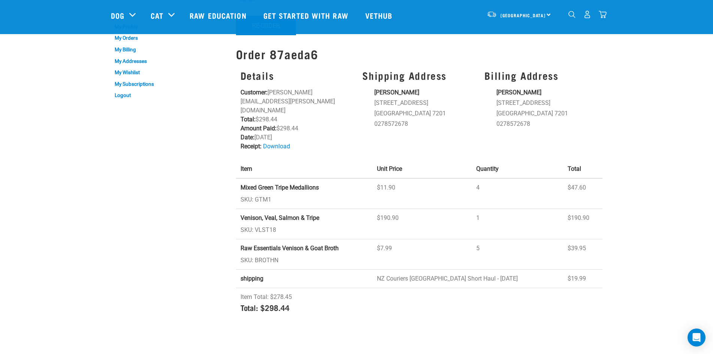
scroll to position [37, 0]
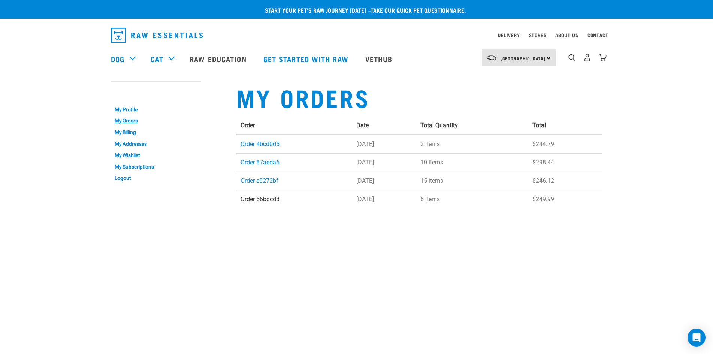
click at [262, 198] on link "Order 56bdcd8" at bounding box center [260, 199] width 39 height 7
click at [270, 181] on link "Order e0272bf" at bounding box center [260, 180] width 38 height 7
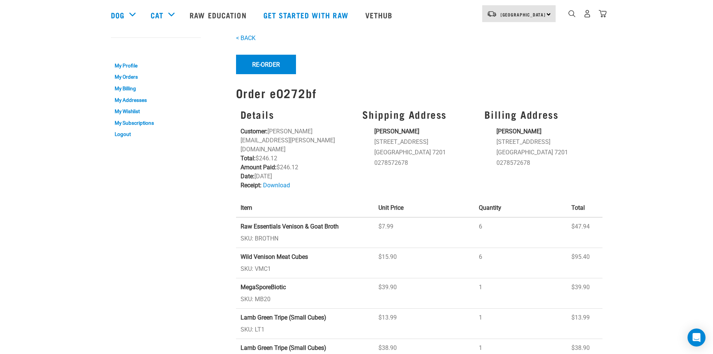
scroll to position [75, 0]
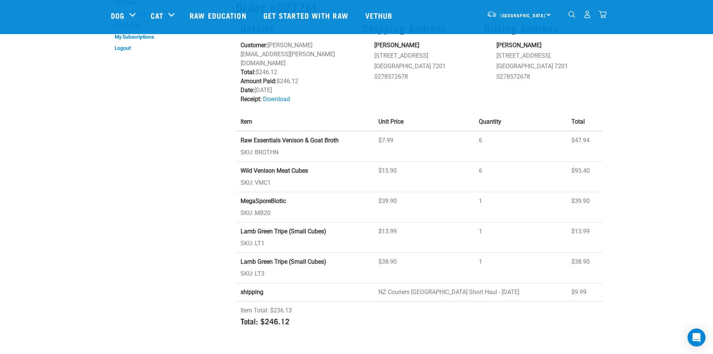
click at [260, 197] on strong "MegaSporeBiotic" at bounding box center [263, 200] width 45 height 7
click at [570, 17] on img "dropdown navigation" at bounding box center [571, 14] width 7 height 7
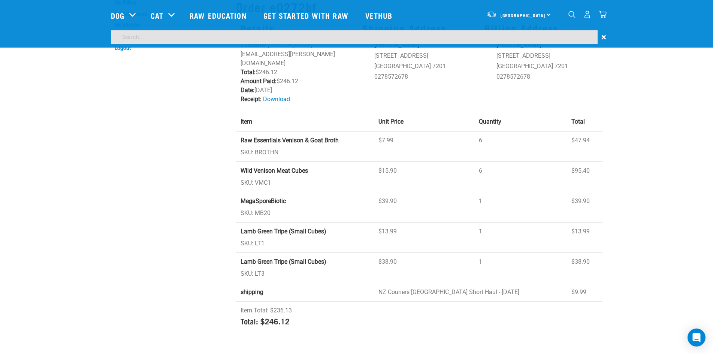
click at [170, 42] on input "search" at bounding box center [354, 36] width 487 height 13
type input "megaspore"
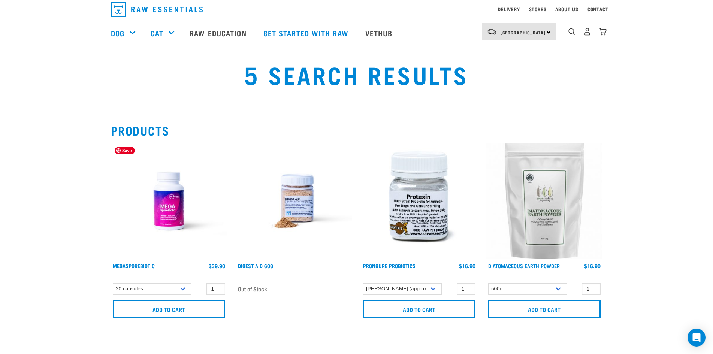
scroll to position [37, 0]
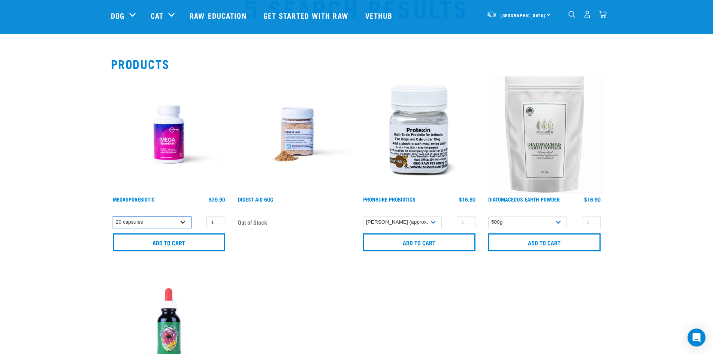
click at [153, 219] on select "20 capsules" at bounding box center [152, 223] width 79 height 12
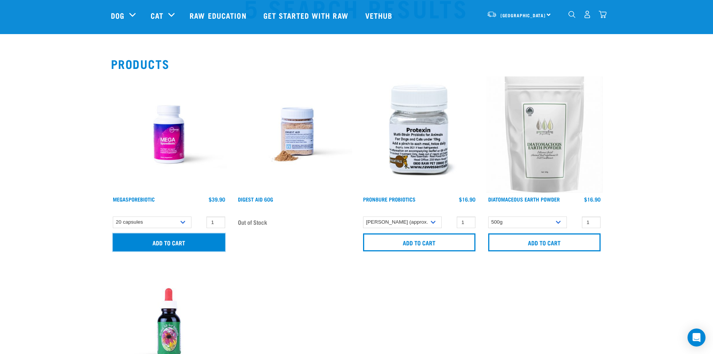
click at [160, 241] on input "Add to cart" at bounding box center [169, 242] width 112 height 18
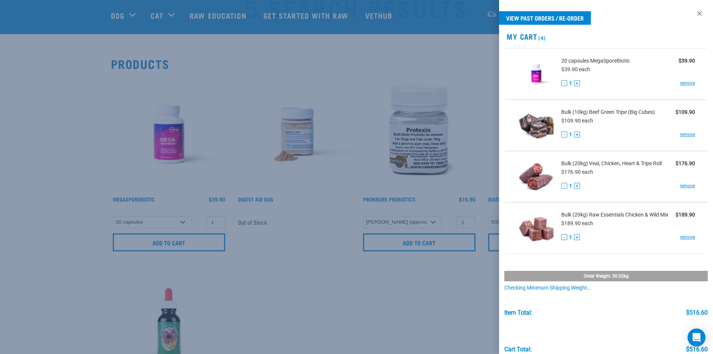
click at [140, 193] on div at bounding box center [356, 177] width 713 height 354
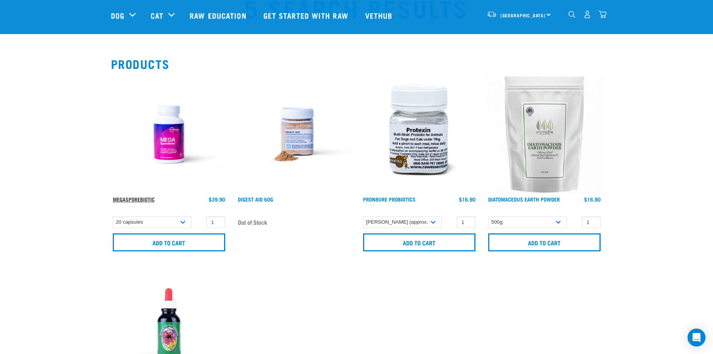
click at [140, 199] on link "MegaSporeBiotic" at bounding box center [134, 199] width 42 height 3
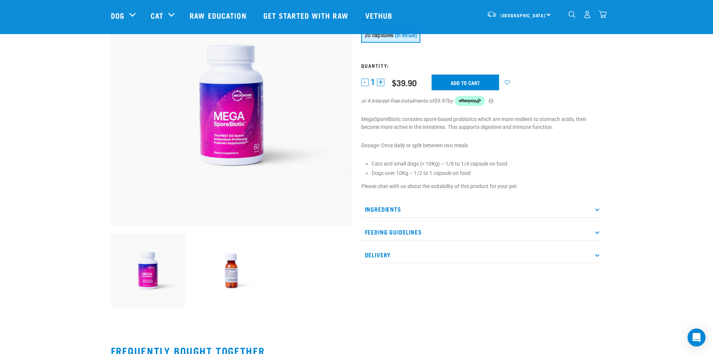
scroll to position [75, 0]
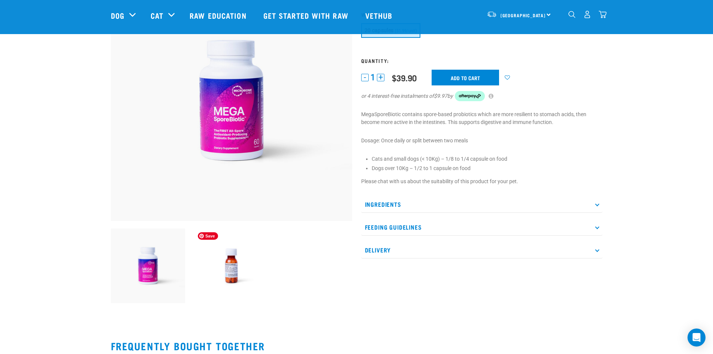
click at [227, 277] on img at bounding box center [231, 266] width 75 height 75
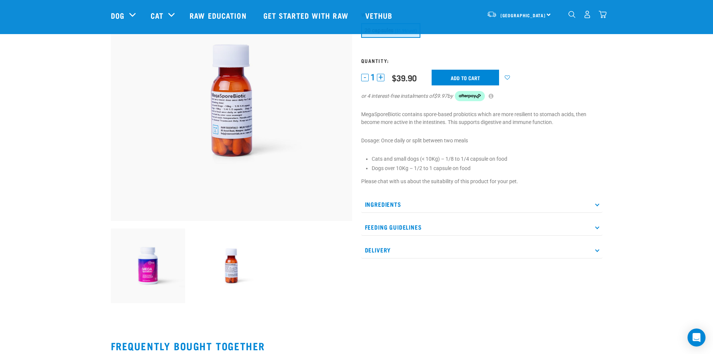
click at [389, 205] on p "Ingredients" at bounding box center [481, 204] width 241 height 17
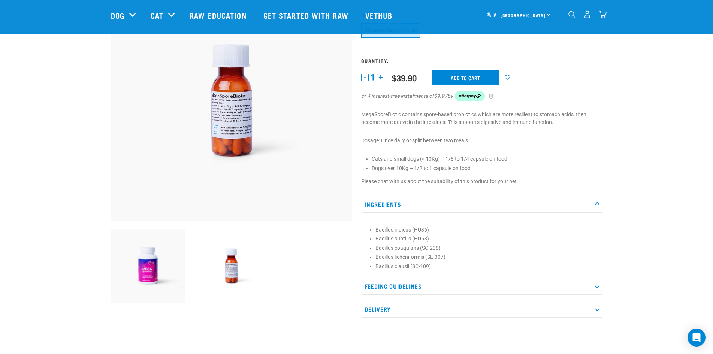
click at [412, 284] on p "Feeding Guidelines" at bounding box center [481, 286] width 241 height 17
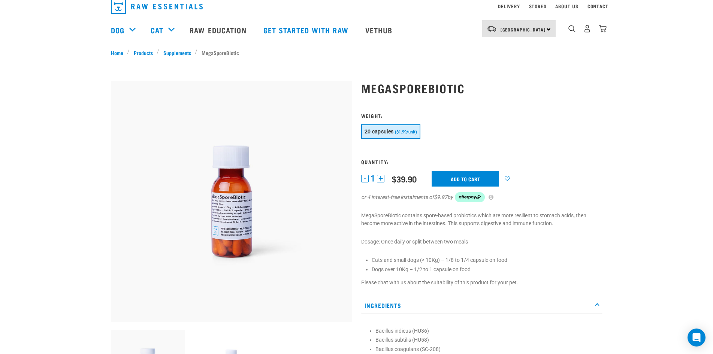
scroll to position [0, 0]
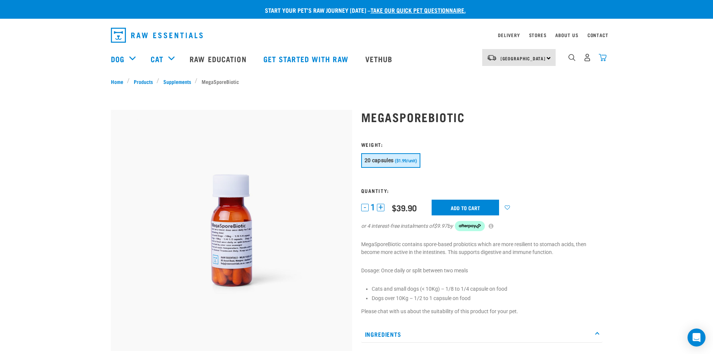
click at [605, 61] on img "dropdown navigation" at bounding box center [603, 58] width 8 height 8
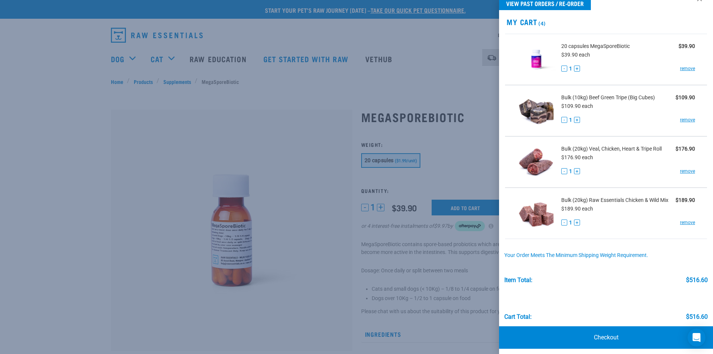
scroll to position [22, 0]
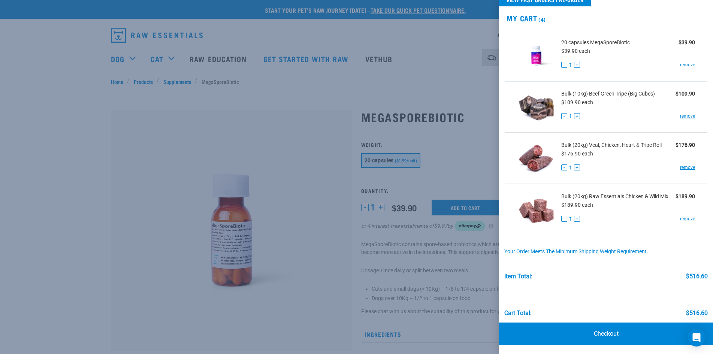
click at [6, 130] on div at bounding box center [356, 177] width 713 height 354
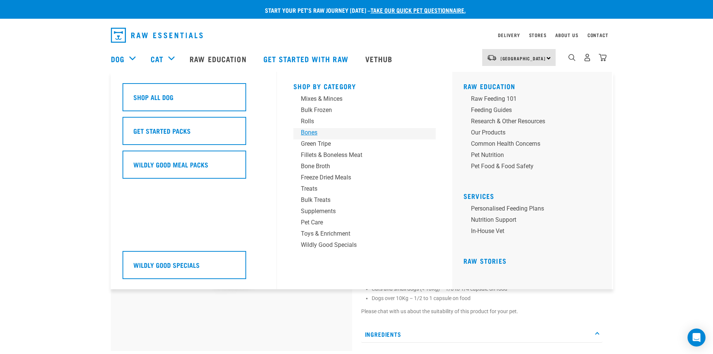
click at [315, 133] on div "Bones" at bounding box center [359, 132] width 117 height 9
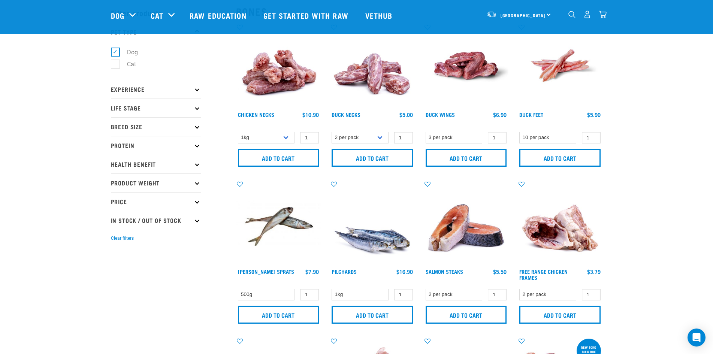
scroll to position [37, 0]
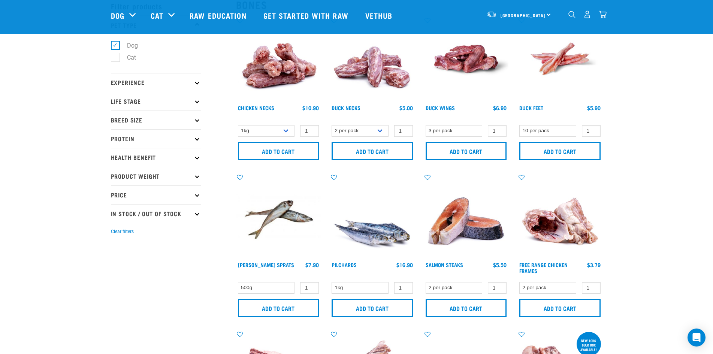
click at [186, 177] on p "Product Weight" at bounding box center [156, 176] width 90 height 19
click at [115, 245] on label "Bulk" at bounding box center [128, 245] width 27 height 9
click at [115, 245] on input "Bulk" at bounding box center [113, 244] width 5 height 5
checkbox input "true"
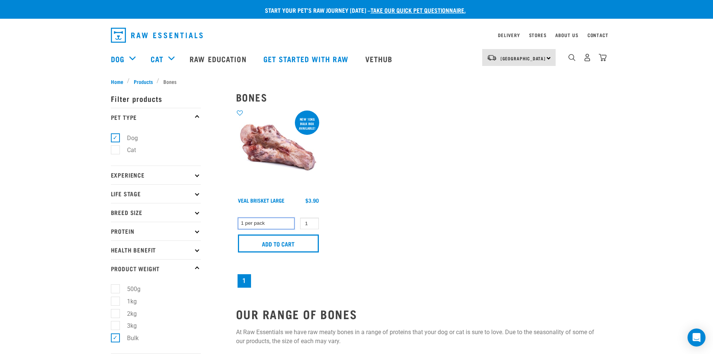
click at [281, 225] on select "1 per pack" at bounding box center [266, 224] width 57 height 12
click at [280, 225] on select "1 per pack" at bounding box center [266, 224] width 57 height 12
click at [307, 112] on div "new 10kg bulk box available!" at bounding box center [307, 123] width 24 height 24
click at [117, 338] on label "Bulk" at bounding box center [128, 338] width 27 height 9
click at [116, 338] on input "Bulk" at bounding box center [113, 337] width 5 height 5
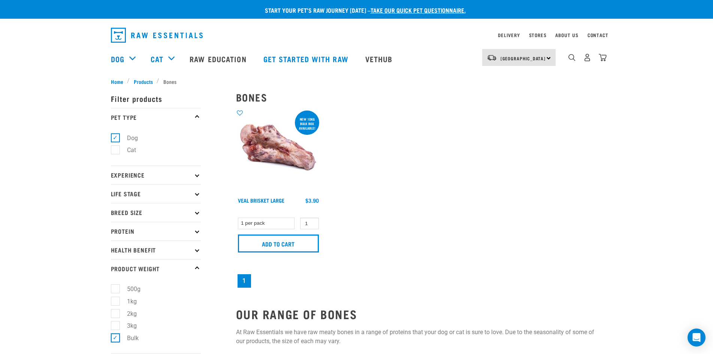
checkbox input "false"
click at [149, 212] on p "Breed Size" at bounding box center [156, 212] width 90 height 19
drag, startPoint x: 115, startPoint y: 259, endPoint x: 173, endPoint y: 269, distance: 58.8
click at [115, 259] on label "Large Dogs" at bounding box center [137, 257] width 45 height 9
click at [115, 259] on input "Large Dogs" at bounding box center [113, 256] width 5 height 5
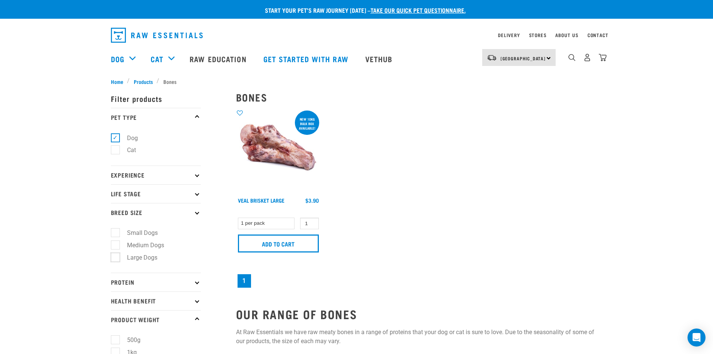
checkbox input "true"
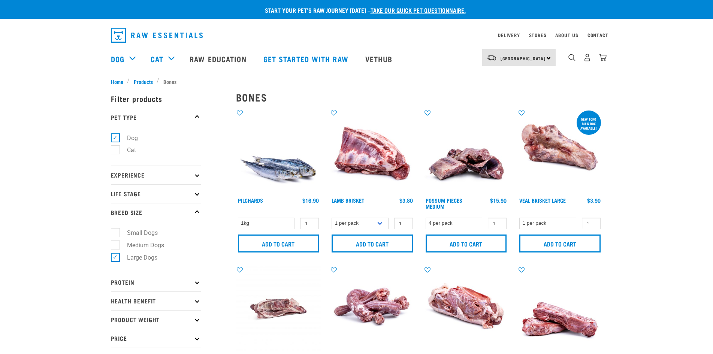
click at [198, 196] on p "Life Stage" at bounding box center [156, 193] width 90 height 19
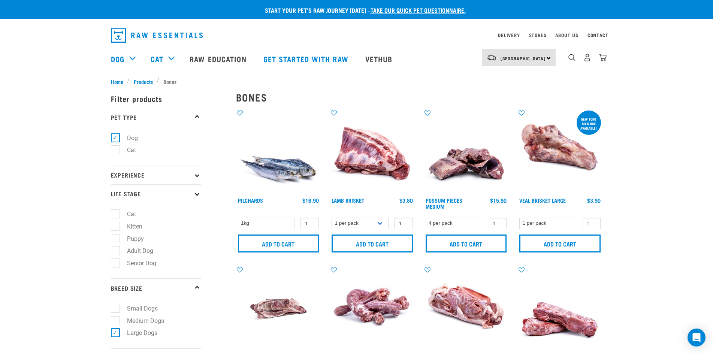
drag, startPoint x: 114, startPoint y: 237, endPoint x: 97, endPoint y: 235, distance: 17.8
click at [115, 236] on label "Puppy" at bounding box center [131, 238] width 32 height 9
click at [114, 236] on input "Puppy" at bounding box center [113, 237] width 5 height 5
checkbox input "true"
click at [115, 251] on label "Adult Dog" at bounding box center [135, 250] width 41 height 9
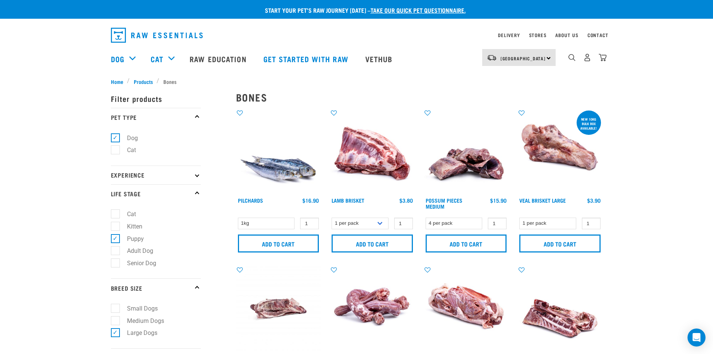
click at [115, 251] on input "Adult Dog" at bounding box center [113, 249] width 5 height 5
checkbox input "true"
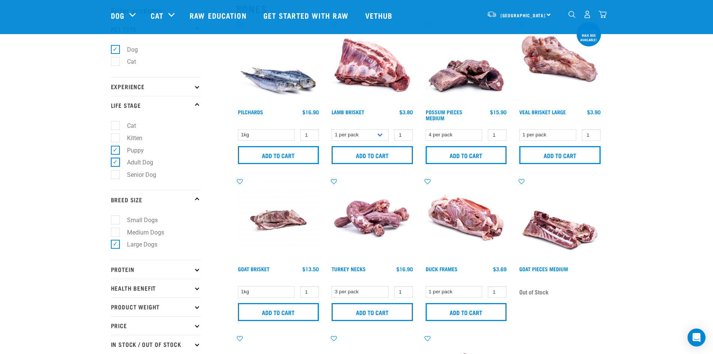
scroll to position [75, 0]
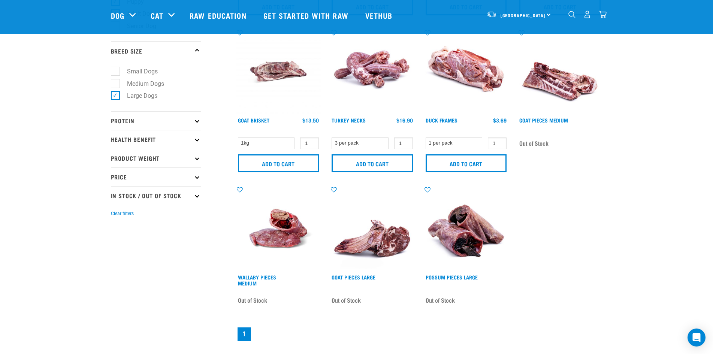
scroll to position [187, 0]
